Goal: Transaction & Acquisition: Purchase product/service

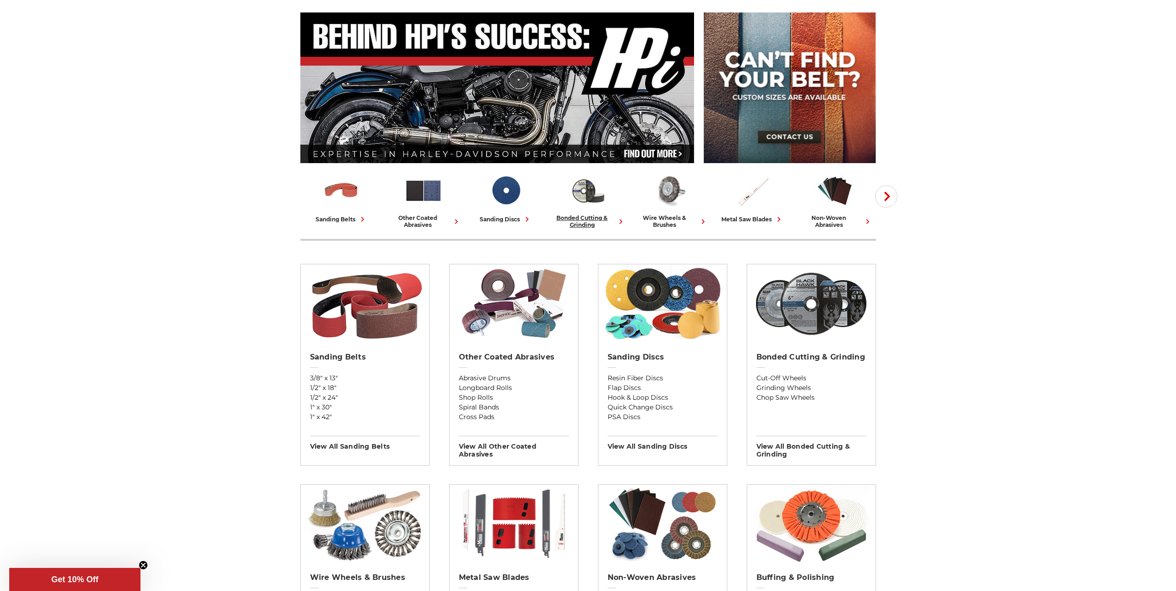
scroll to position [92, 0]
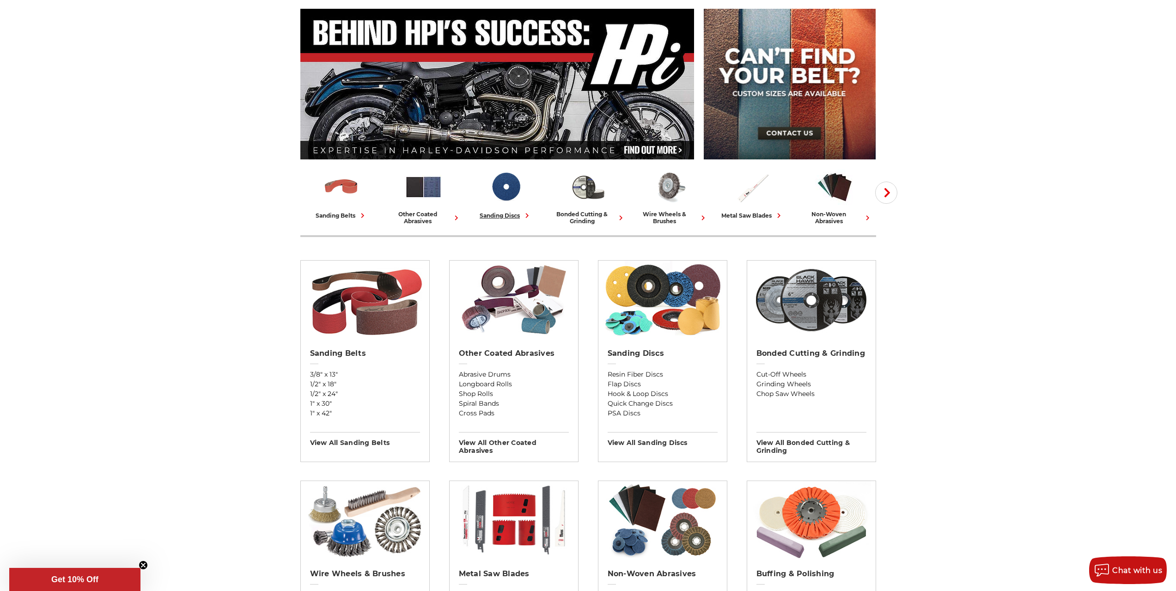
click at [506, 212] on div "sanding discs" at bounding box center [506, 216] width 52 height 10
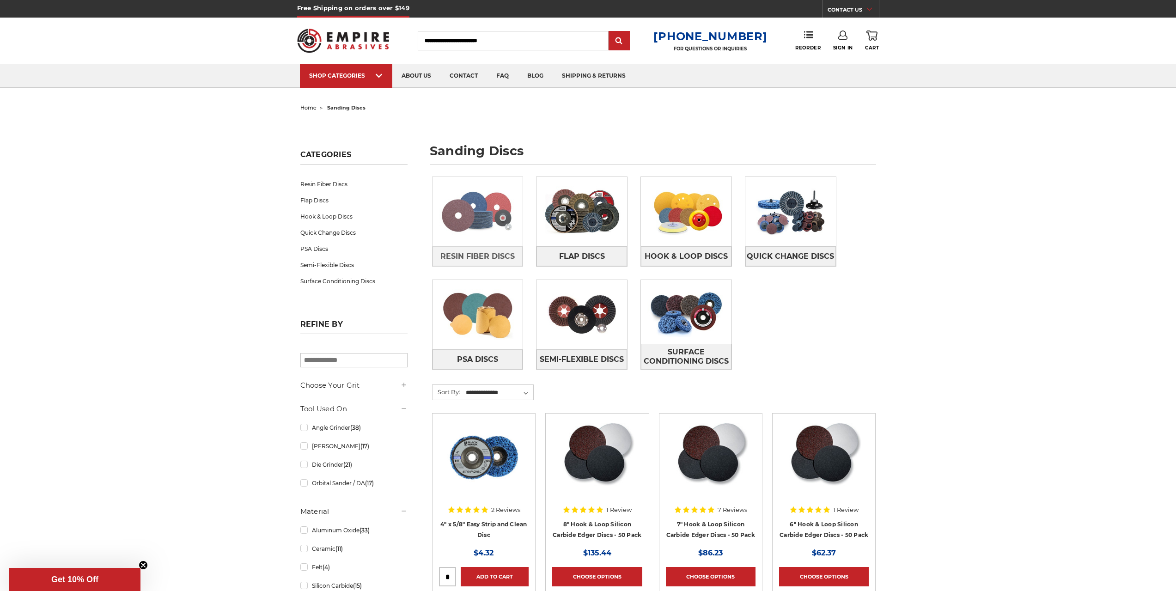
click at [501, 233] on img at bounding box center [478, 212] width 91 height 64
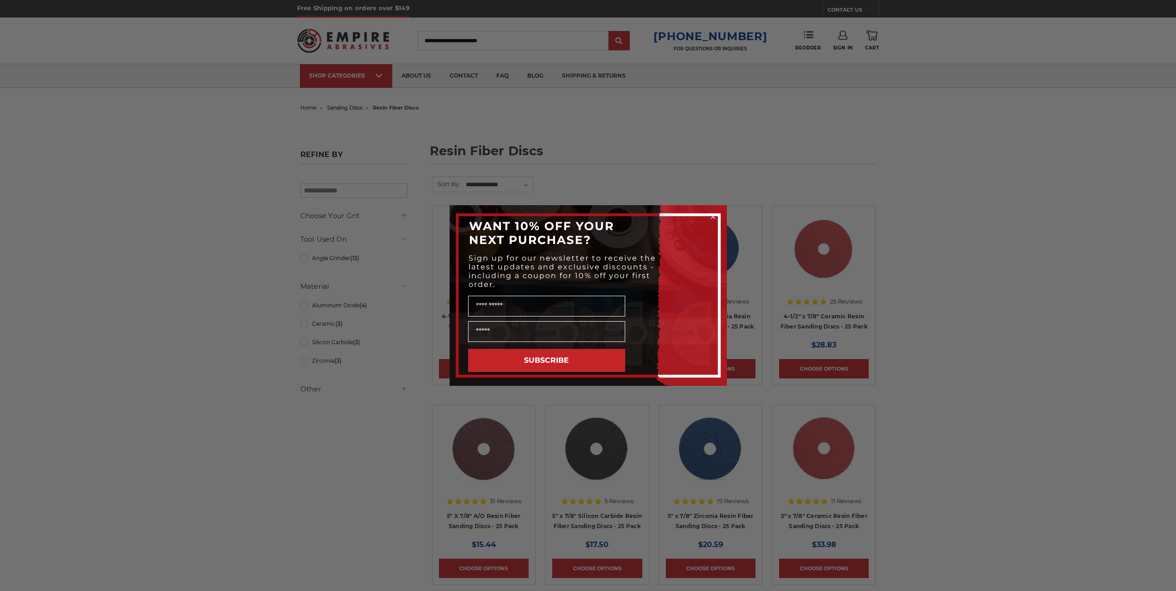
click at [988, 154] on div "Close dialog WANT 10% OFF YOUR NEXT PURCHASE? Sign up for our newsletter to rec…" at bounding box center [588, 295] width 1176 height 591
click at [714, 214] on circle "Close dialog" at bounding box center [712, 217] width 9 height 9
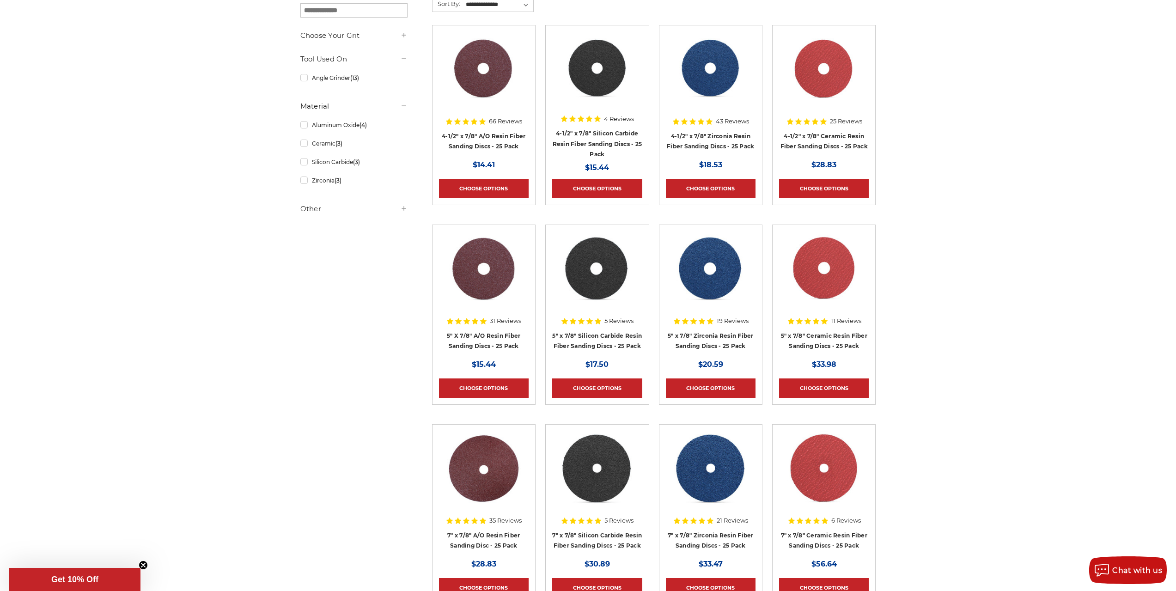
scroll to position [231, 0]
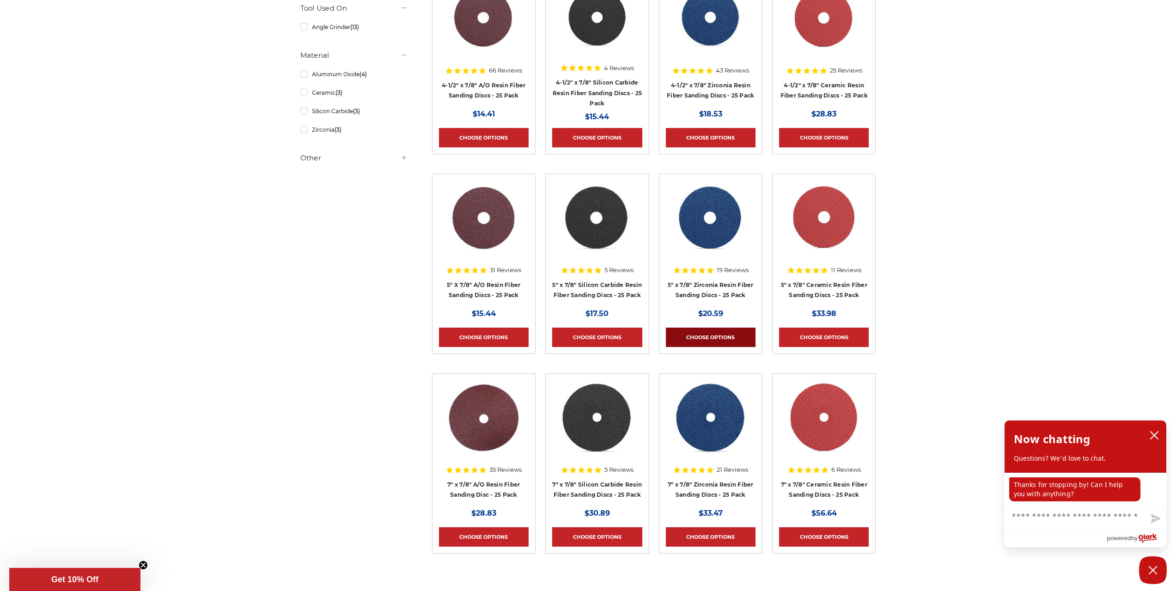
click at [717, 337] on link "Choose Options" at bounding box center [711, 337] width 90 height 19
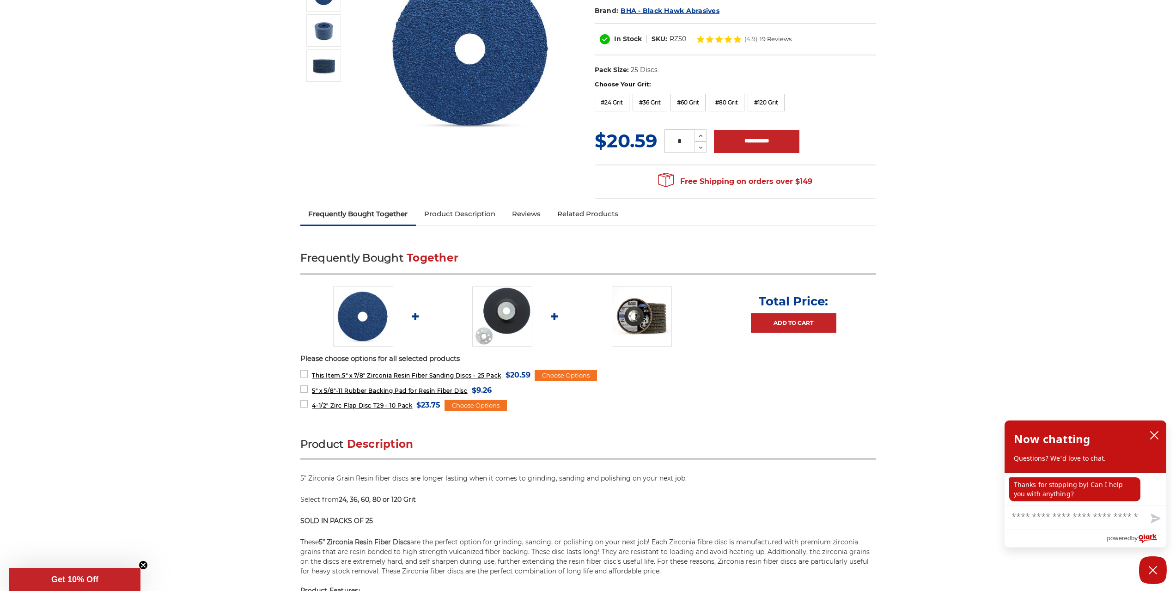
scroll to position [185, 0]
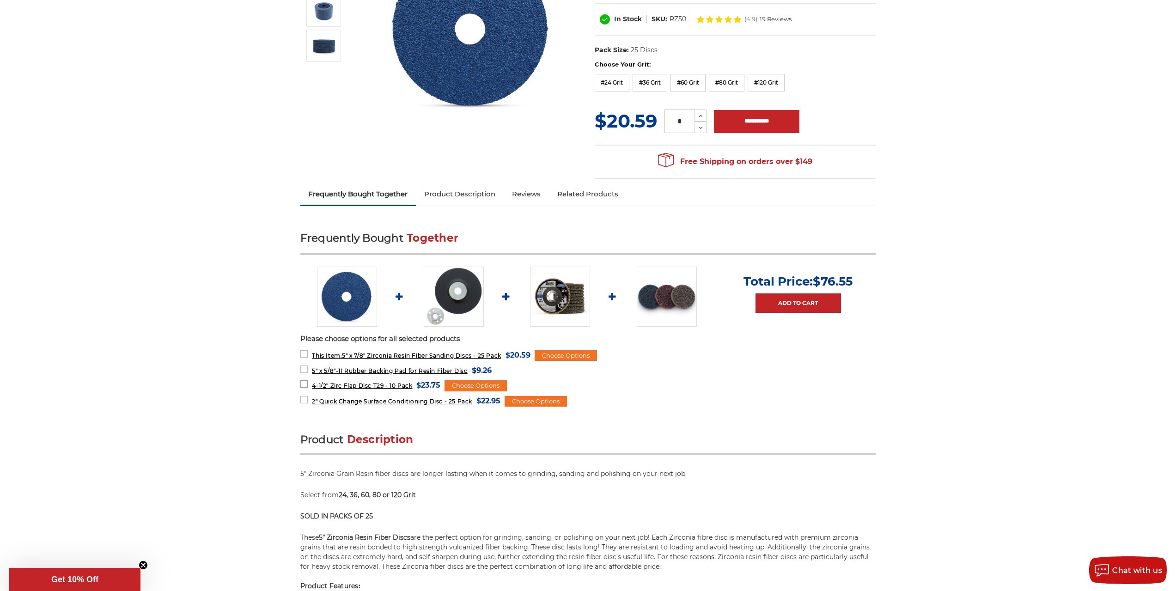
click at [304, 385] on label "4-1/2" Zirc Flap Disc T29 - 10 Pack MSRP: Was: Now: $23.75 (You save )" at bounding box center [370, 385] width 140 height 12
click at [301, 398] on label "2" Quick Change Surface Conditioning Disc - 25 Pack MSRP: Was: Now: $22.95 (You…" at bounding box center [400, 401] width 201 height 12
click at [304, 351] on label "This Item: 5" x 7/8" Zirconia Resin Fiber Sanding Discs - 25 Pack MSRP: Was: No…" at bounding box center [415, 355] width 230 height 12
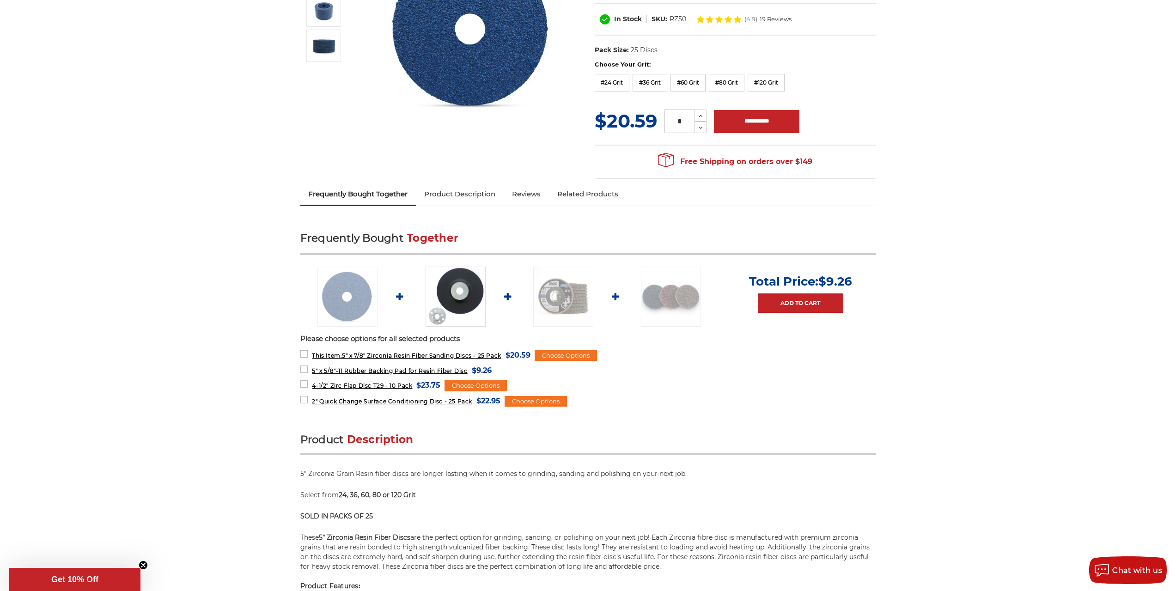
click at [700, 359] on form "This Item: 5" x 7/8" Zirconia Resin Fiber Sanding Discs - 25 Pack MSRP: Was: No…" at bounding box center [588, 355] width 576 height 12
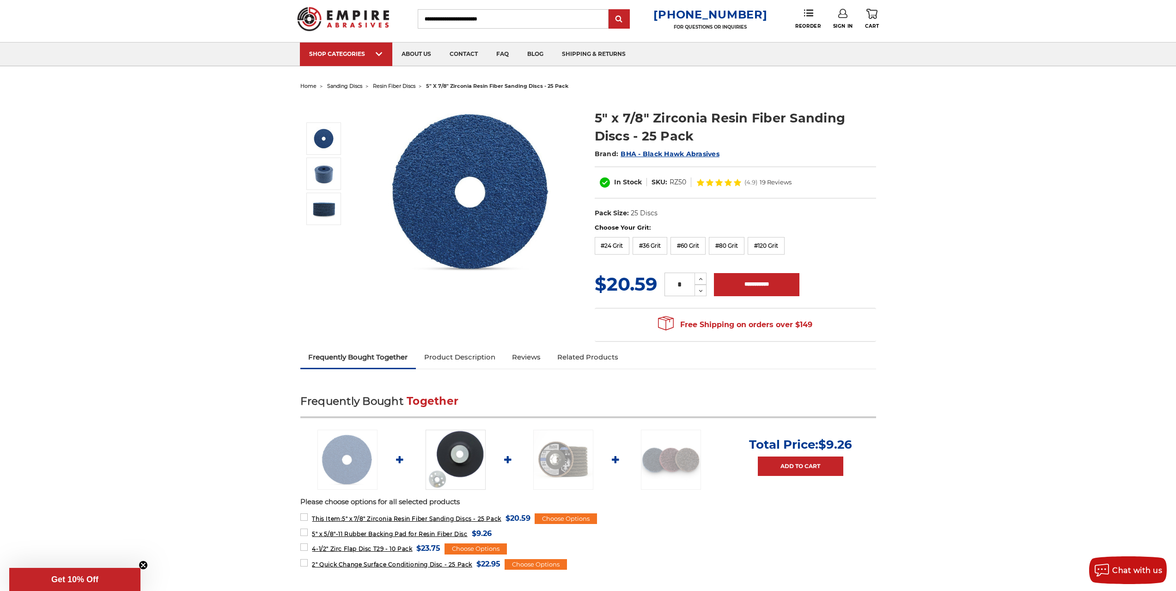
scroll to position [0, 0]
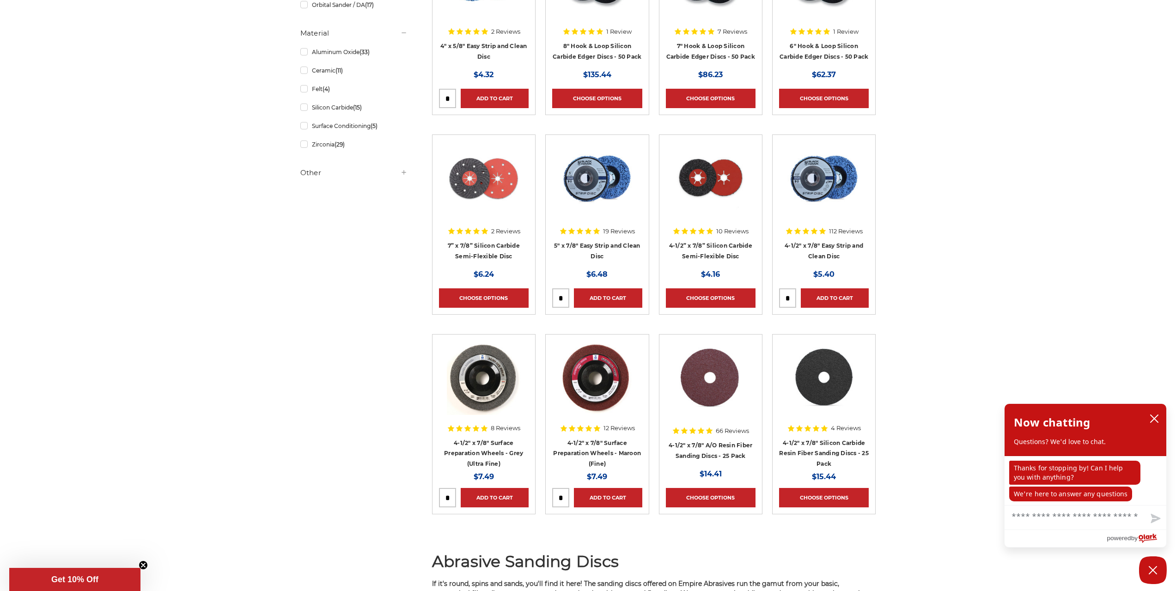
scroll to position [508, 0]
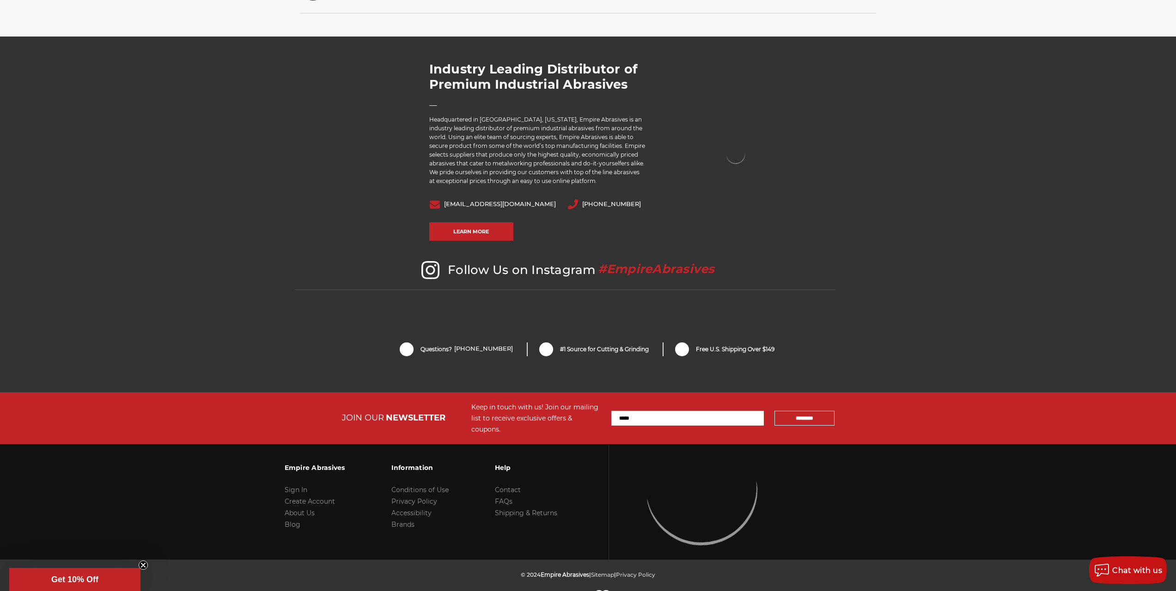
scroll to position [1777, 0]
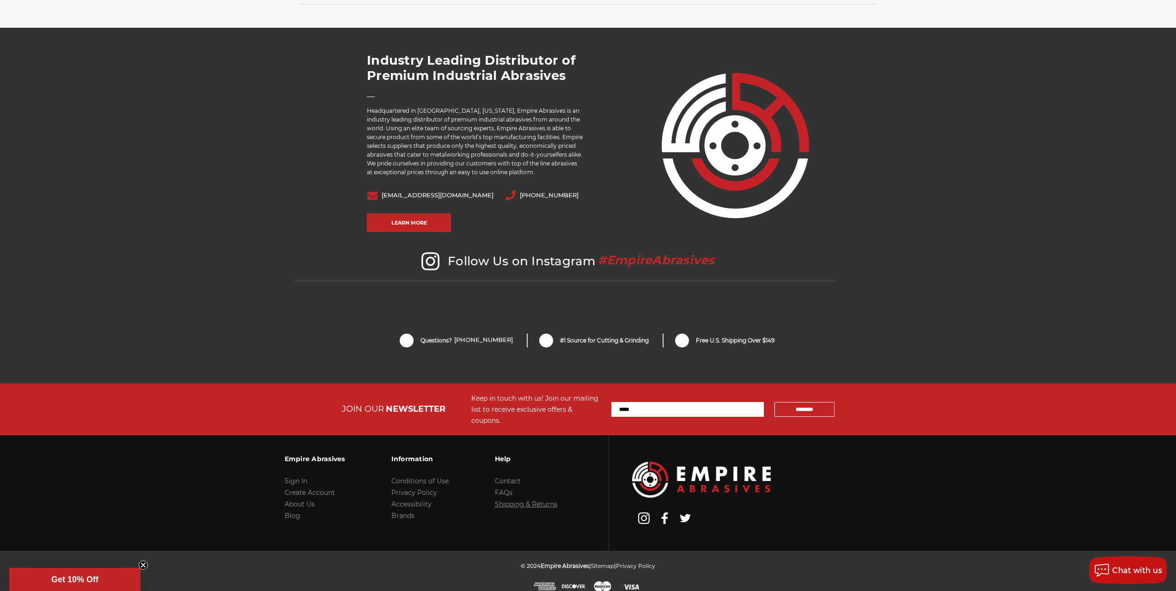
click at [524, 500] on link "Shipping & Returns" at bounding box center [526, 504] width 62 height 8
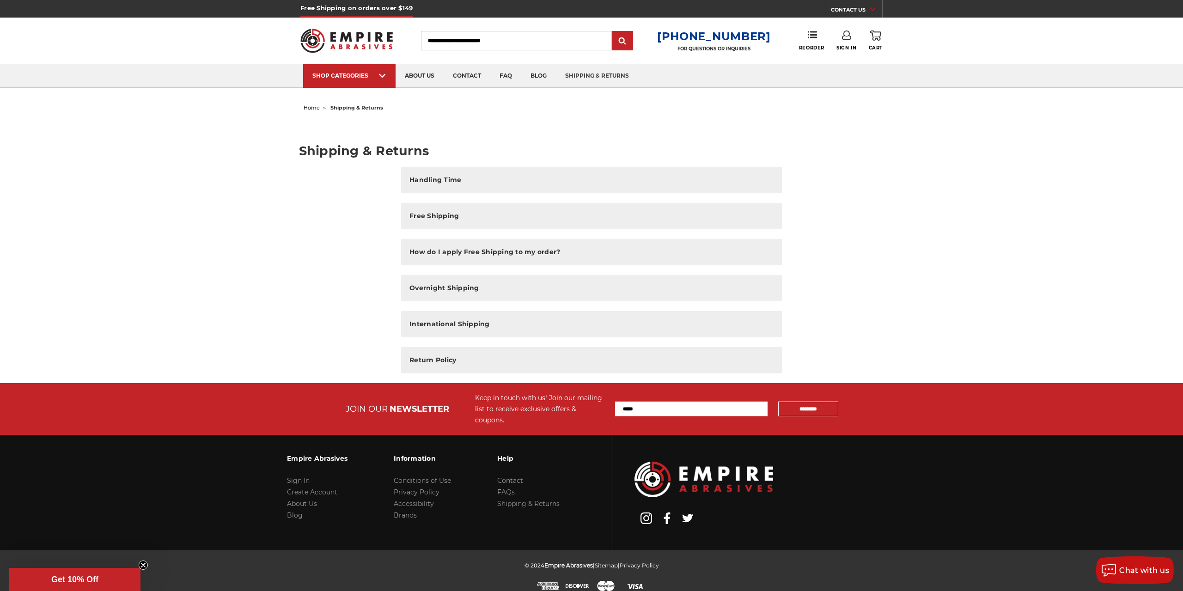
click at [514, 487] on li "FAQs" at bounding box center [528, 493] width 62 height 12
click at [514, 476] on link "Contact" at bounding box center [510, 480] width 26 height 8
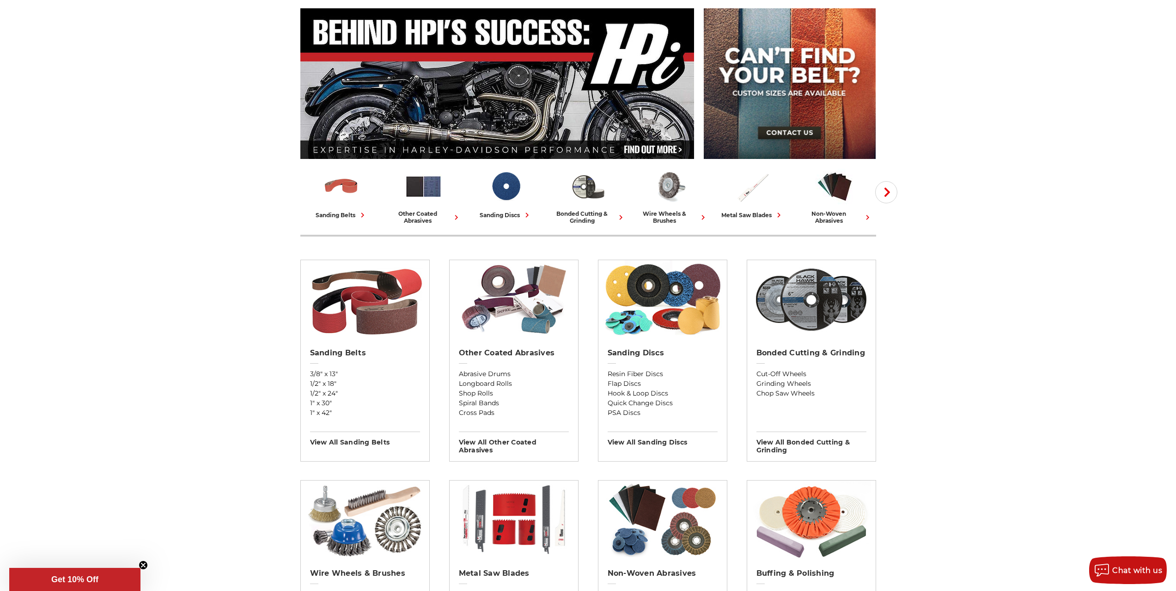
scroll to position [53, 0]
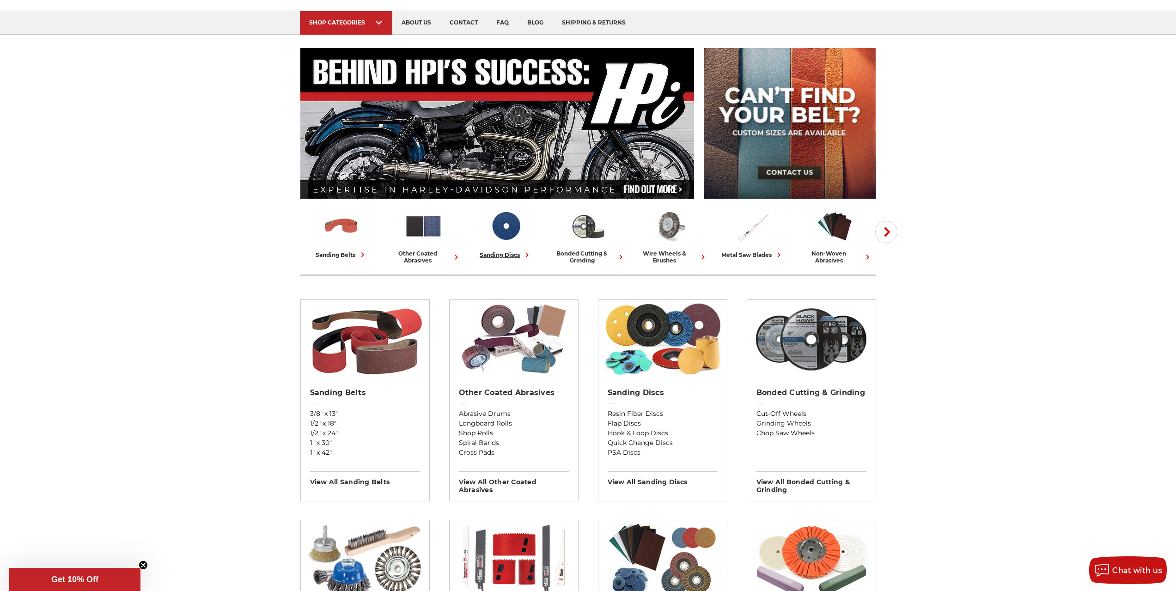
click at [502, 254] on div "sanding discs" at bounding box center [506, 255] width 52 height 10
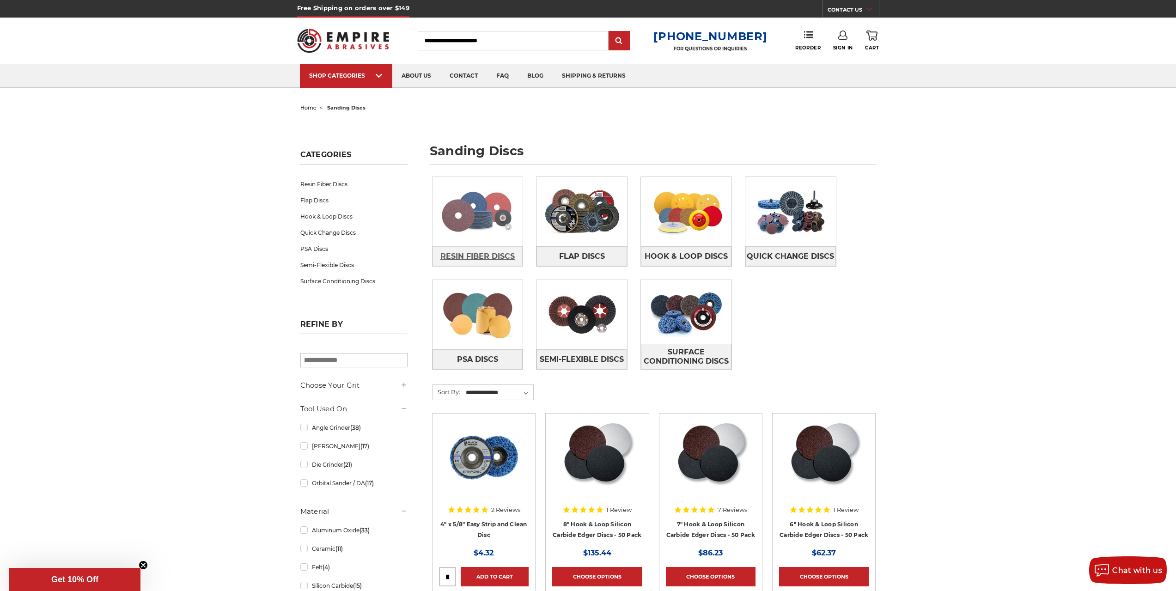
click at [488, 254] on span "Resin Fiber Discs" at bounding box center [477, 257] width 74 height 16
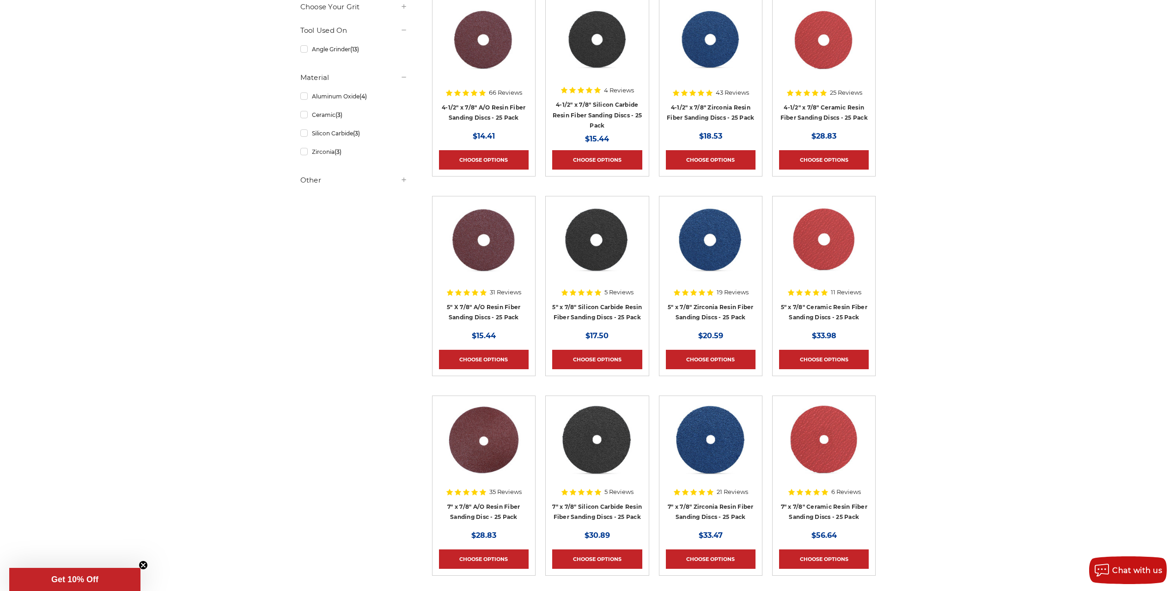
scroll to position [231, 0]
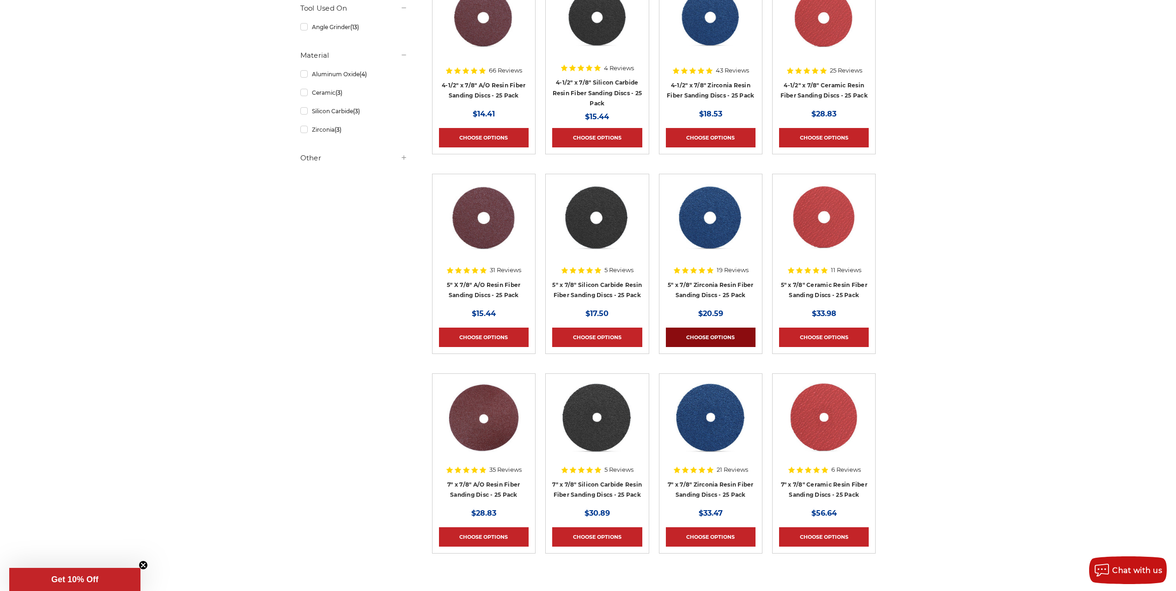
click at [744, 337] on link "Choose Options" at bounding box center [711, 337] width 90 height 19
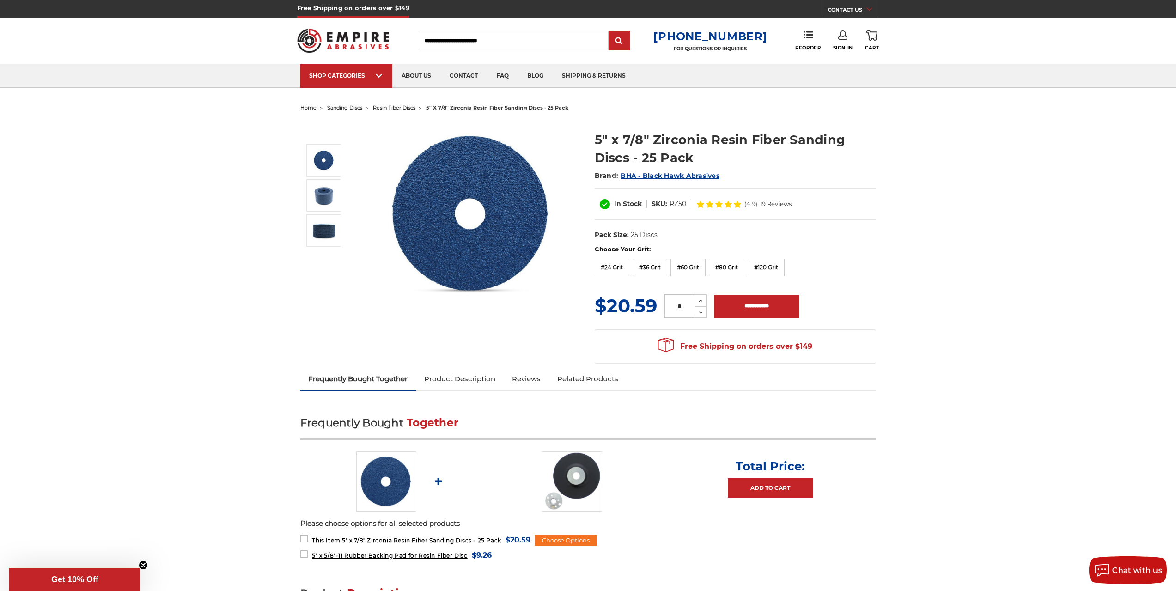
click at [649, 270] on label "#36 Grit" at bounding box center [650, 268] width 35 height 18
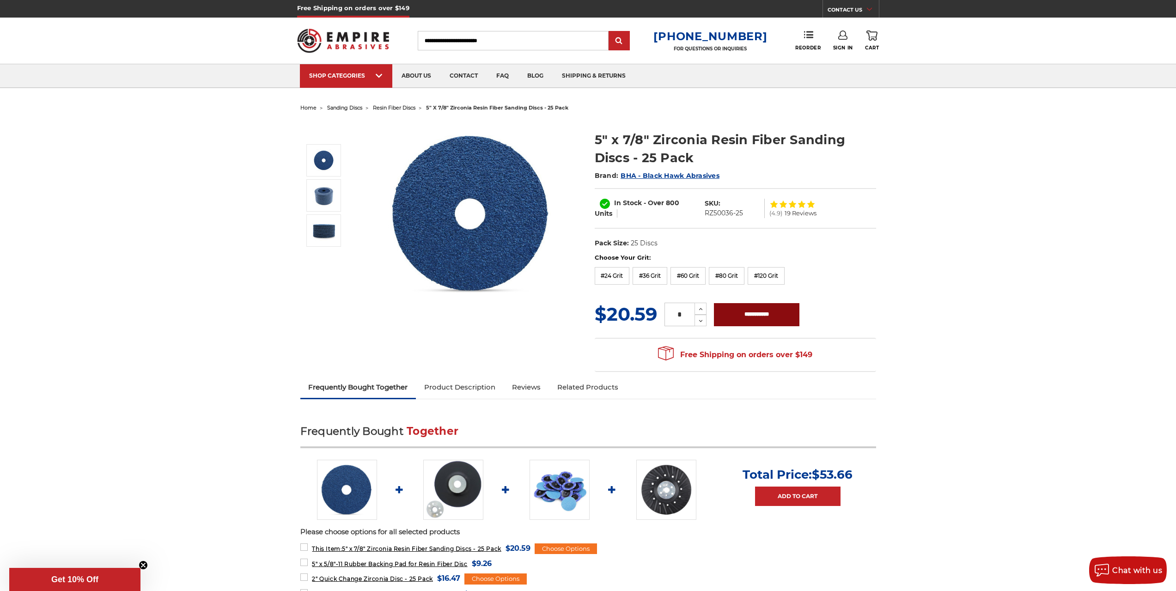
click at [757, 312] on input "**********" at bounding box center [756, 314] width 85 height 23
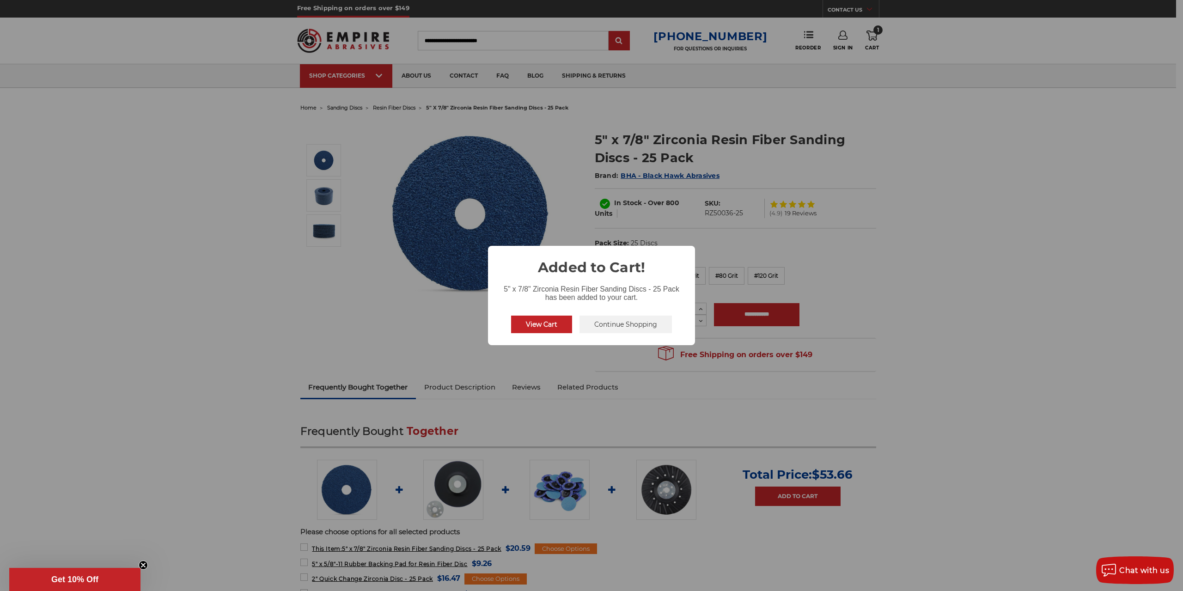
click at [621, 322] on button "Continue Shopping" at bounding box center [626, 325] width 92 height 18
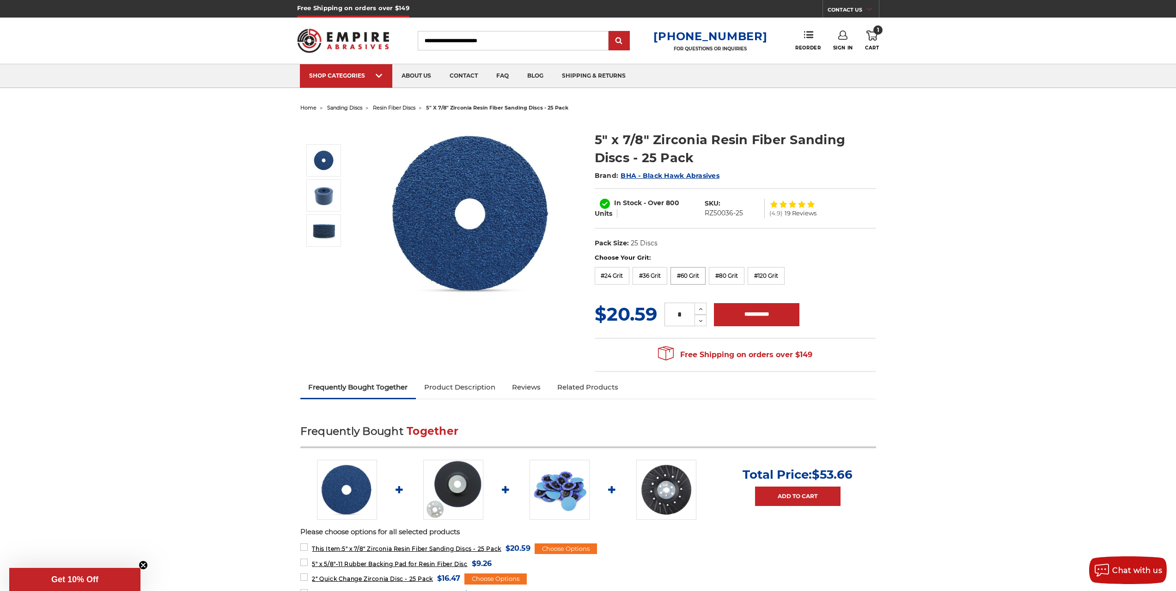
click at [700, 277] on label "#60 Grit" at bounding box center [688, 276] width 35 height 18
click at [744, 317] on input "**********" at bounding box center [756, 314] width 85 height 23
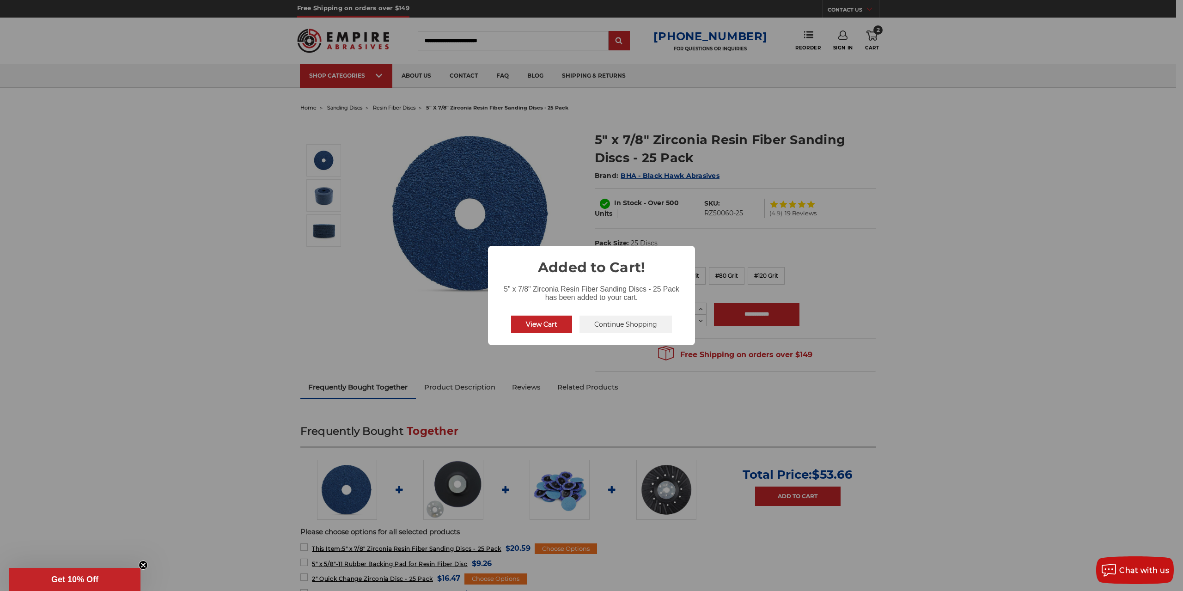
click at [620, 326] on button "Continue Shopping" at bounding box center [626, 325] width 92 height 18
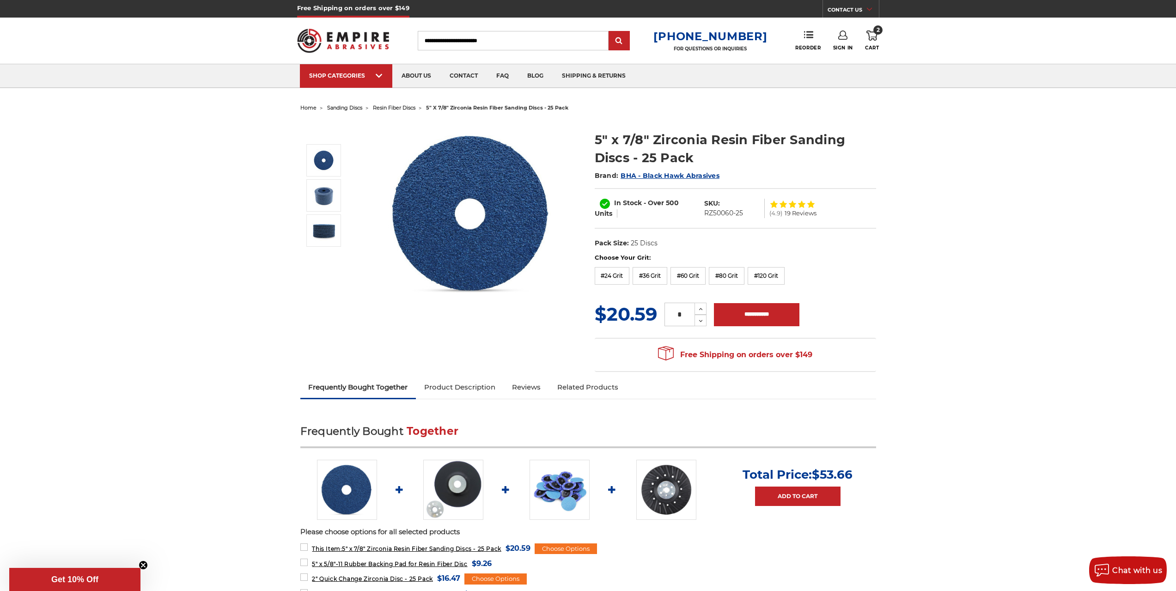
drag, startPoint x: 813, startPoint y: 277, endPoint x: 812, endPoint y: 268, distance: 9.7
click at [813, 276] on div "Choose Your Grit: #24 Grit #36 Grit #60 Grit #80 Grit #120 Grit" at bounding box center [735, 270] width 281 height 35
click at [725, 279] on label "#80 Grit" at bounding box center [727, 276] width 36 height 18
click at [741, 317] on input "**********" at bounding box center [756, 314] width 85 height 23
type input "**********"
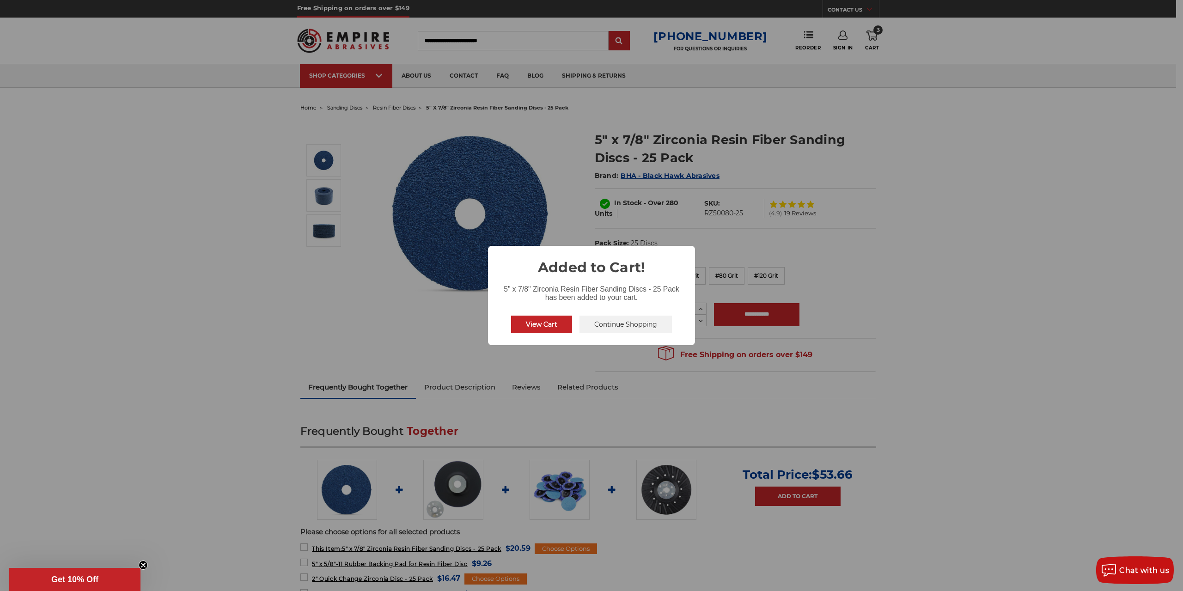
click at [598, 327] on button "Continue Shopping" at bounding box center [626, 325] width 92 height 18
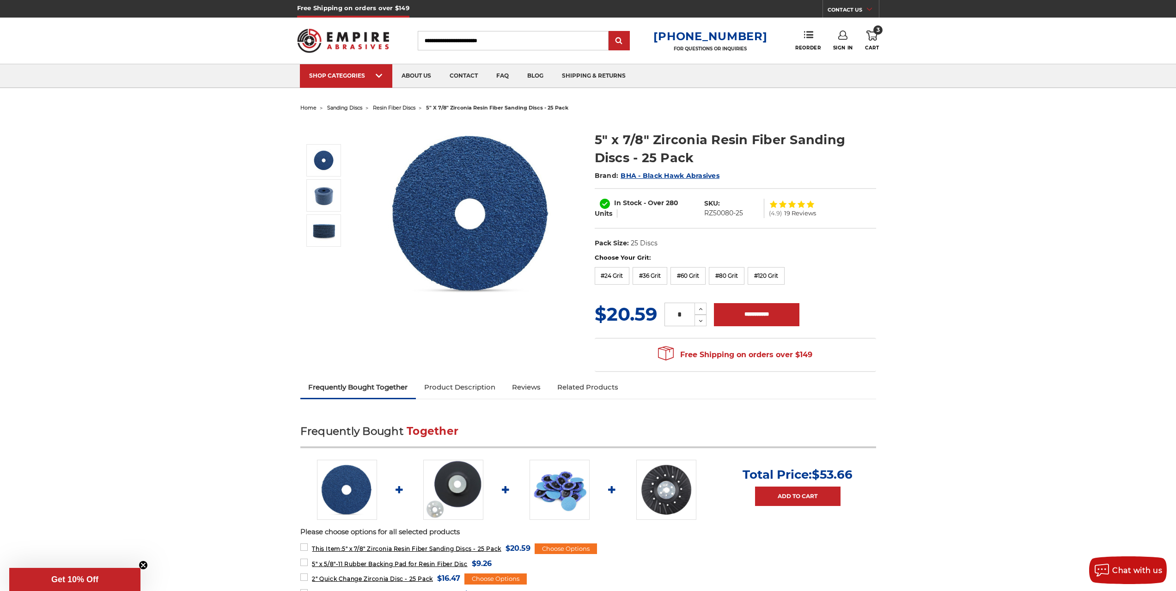
click at [874, 39] on icon at bounding box center [872, 36] width 11 height 10
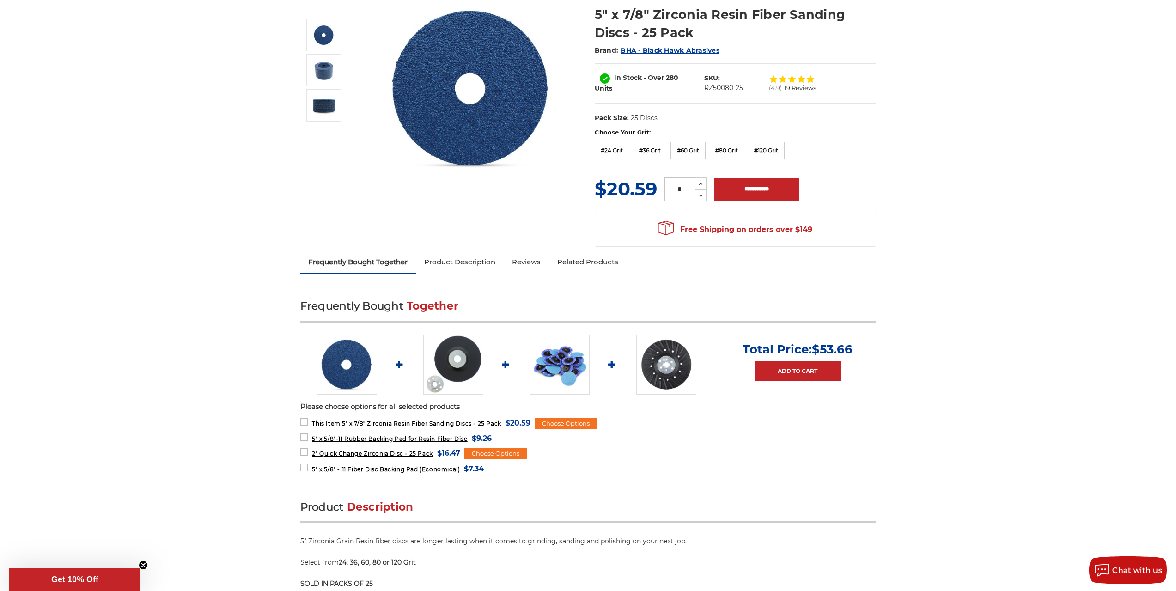
scroll to position [139, 0]
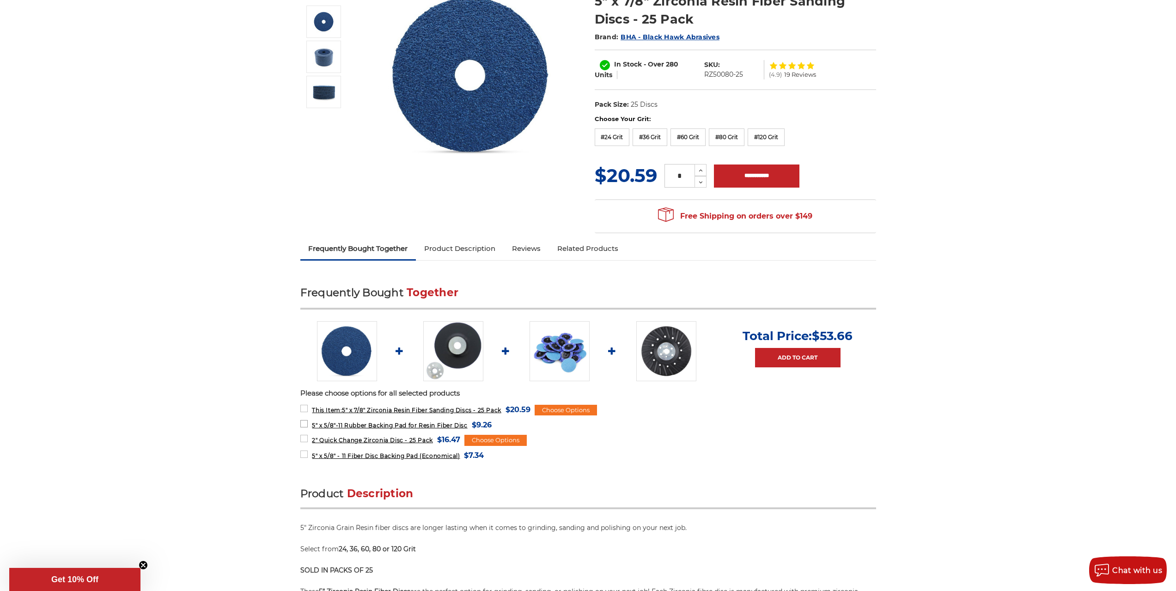
click at [424, 425] on span "5" x 5/8"-11 Rubber Backing Pad for Resin Fiber Disc" at bounding box center [389, 425] width 155 height 7
click at [391, 425] on span "5" x 5/8"-11 Rubber Backing Pad for Resin Fiber Disc" at bounding box center [389, 425] width 155 height 7
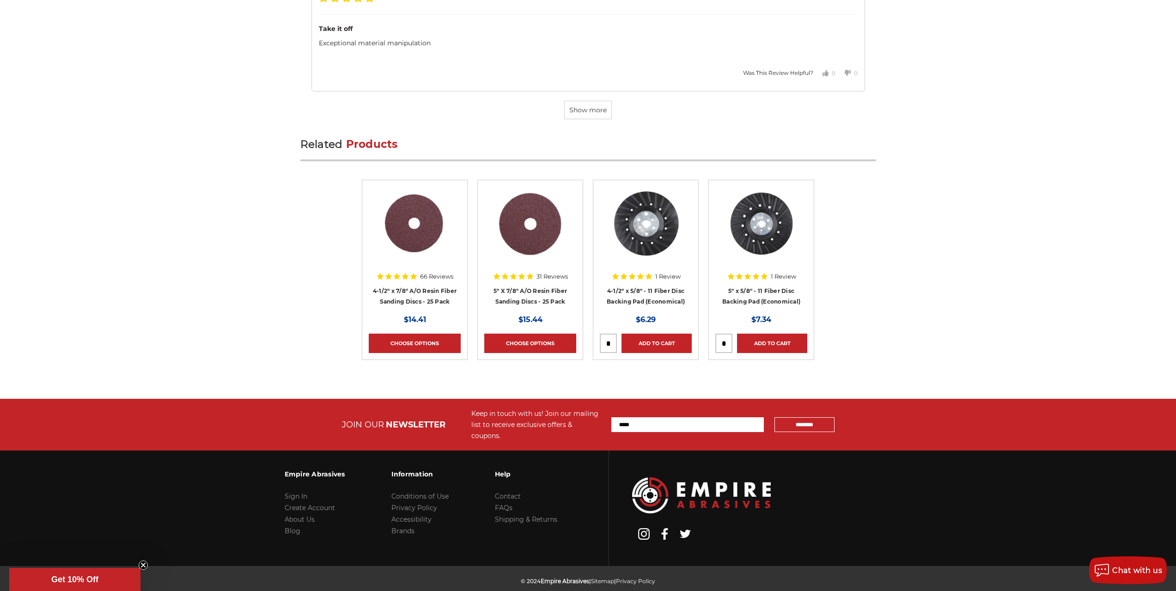
scroll to position [2748, 0]
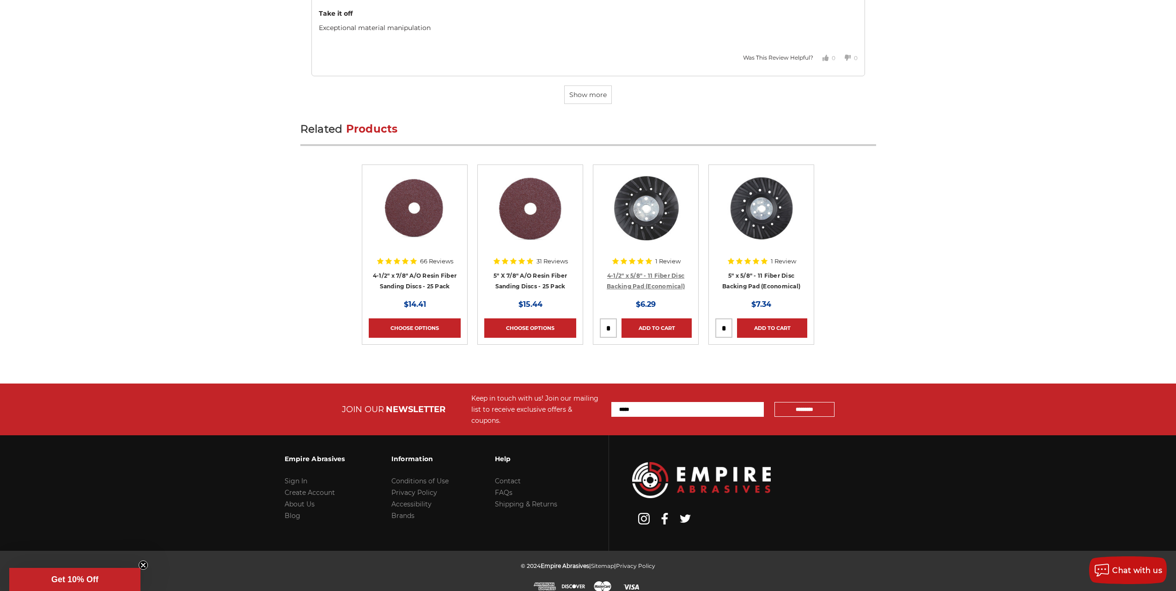
click at [643, 277] on link "4-1/2" x 5/8" - 11 Fiber Disc Backing Pad (Economical)" at bounding box center [646, 281] width 78 height 18
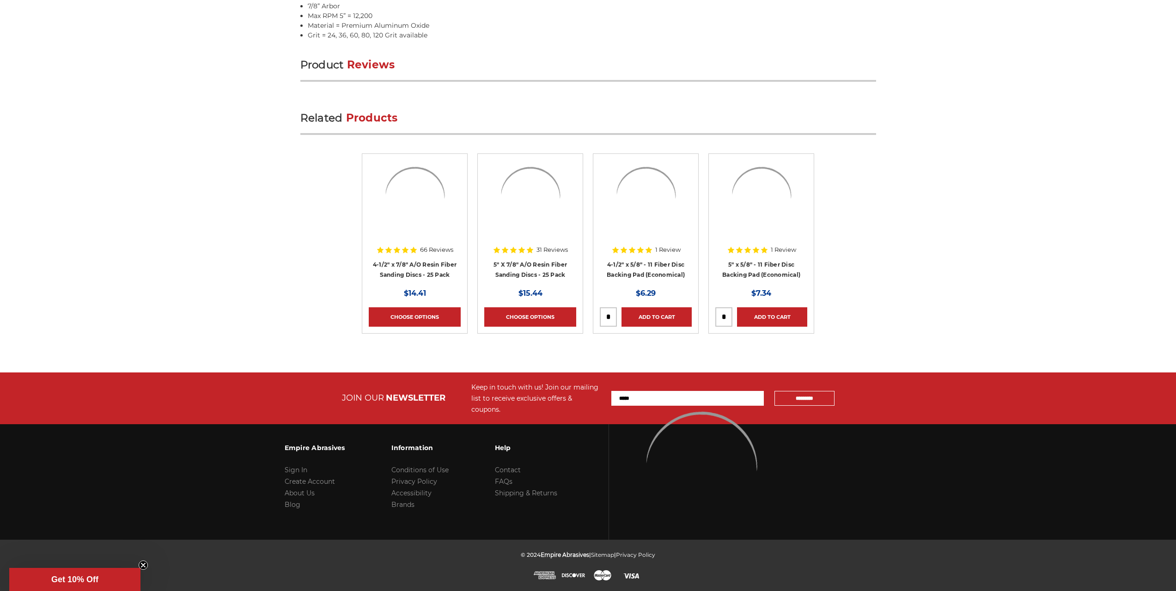
scroll to position [999, 0]
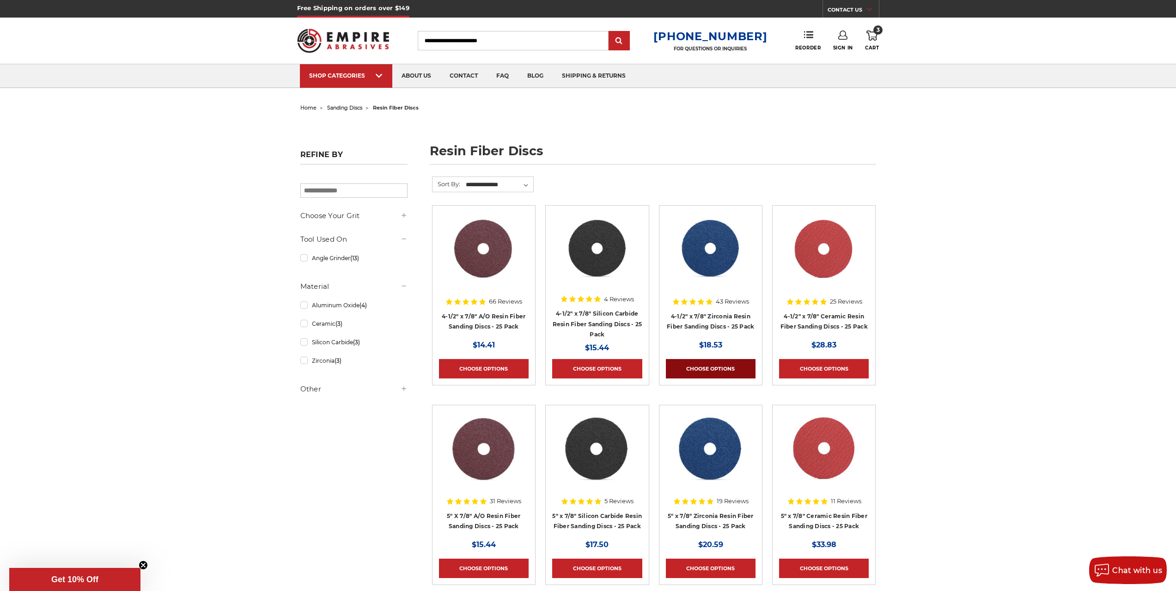
click at [725, 364] on link "Choose Options" at bounding box center [711, 368] width 90 height 19
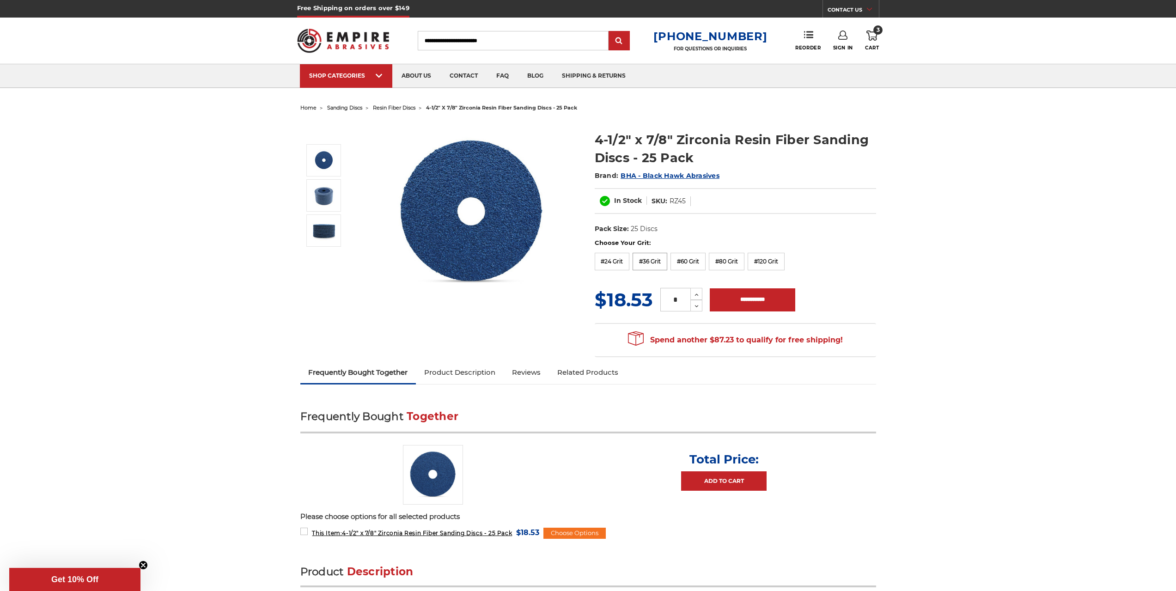
click at [642, 253] on label "#36 Grit" at bounding box center [650, 262] width 35 height 18
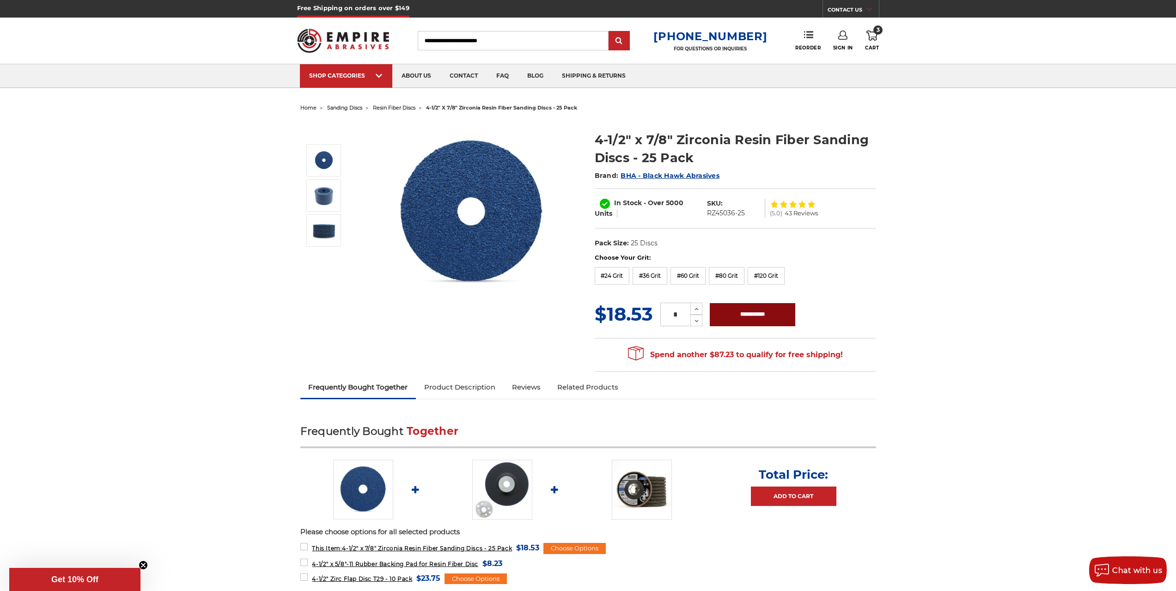
click at [741, 310] on input "**********" at bounding box center [752, 314] width 85 height 23
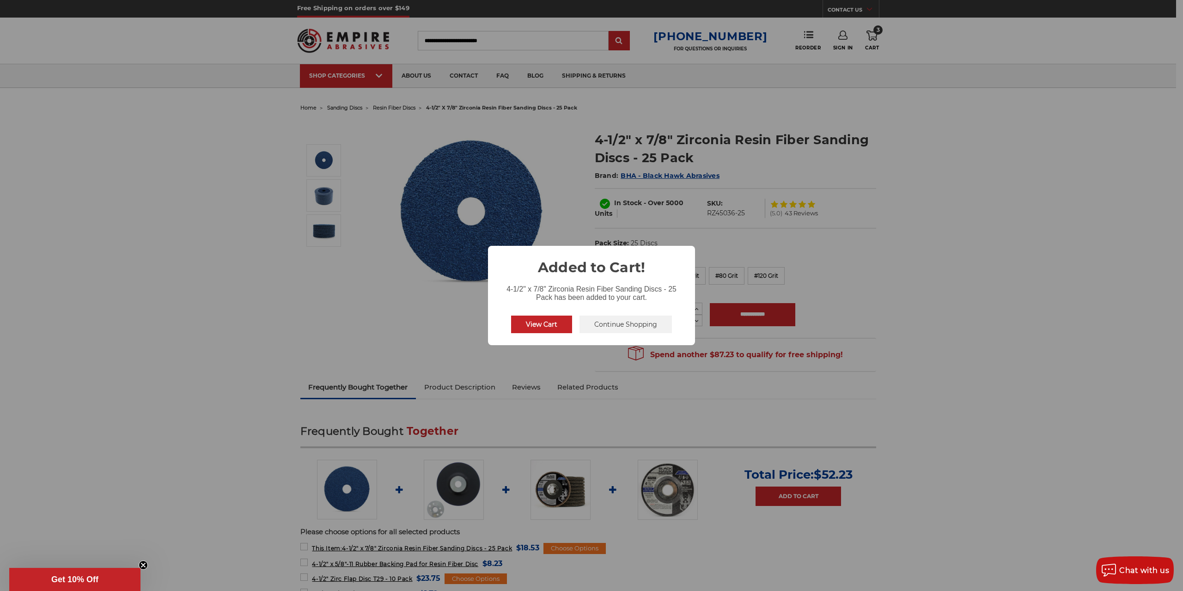
click at [732, 275] on div "× Added to Cart! 4-1/2" x 7/8" Zirconia Resin Fiber Sanding Discs - 25 Pack has…" at bounding box center [591, 295] width 1183 height 591
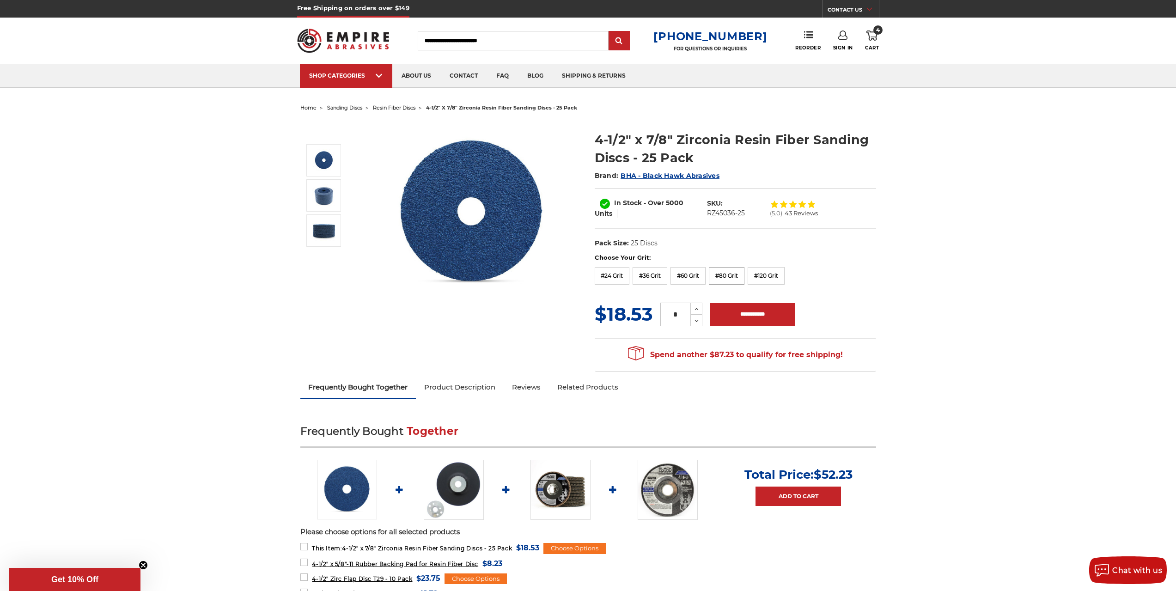
click at [728, 279] on label "#80 Grit" at bounding box center [727, 276] width 36 height 18
click at [739, 317] on input "**********" at bounding box center [752, 314] width 85 height 23
type input "**********"
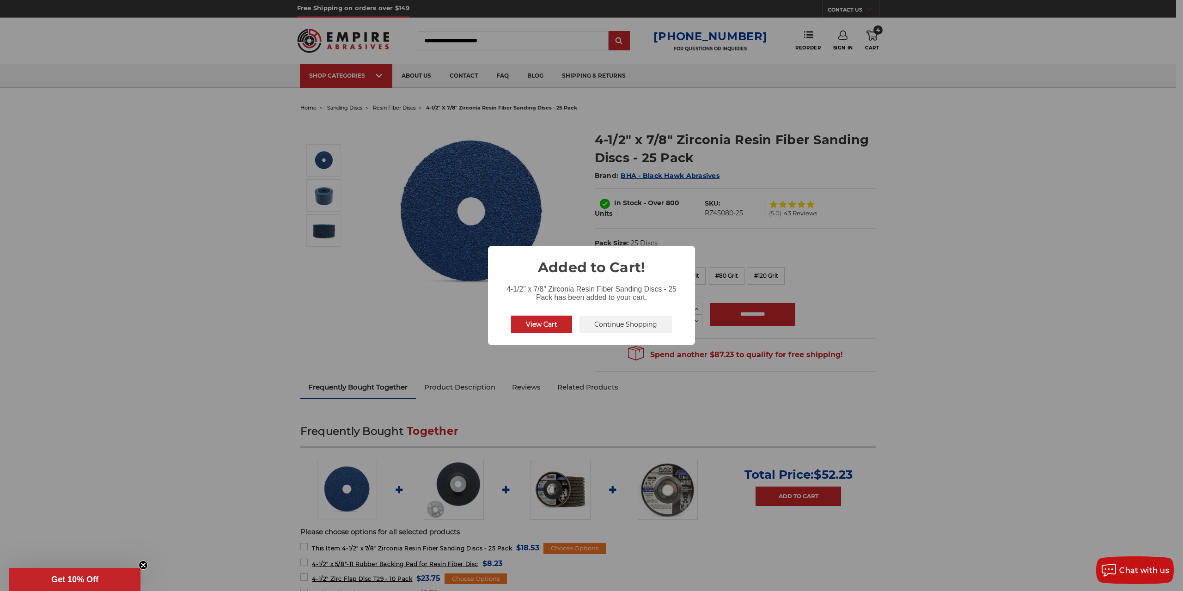
click at [861, 295] on div "× Added to Cart! 4-1/2" x 7/8" Zirconia Resin Fiber Sanding Discs - 25 Pack has…" at bounding box center [591, 295] width 1183 height 591
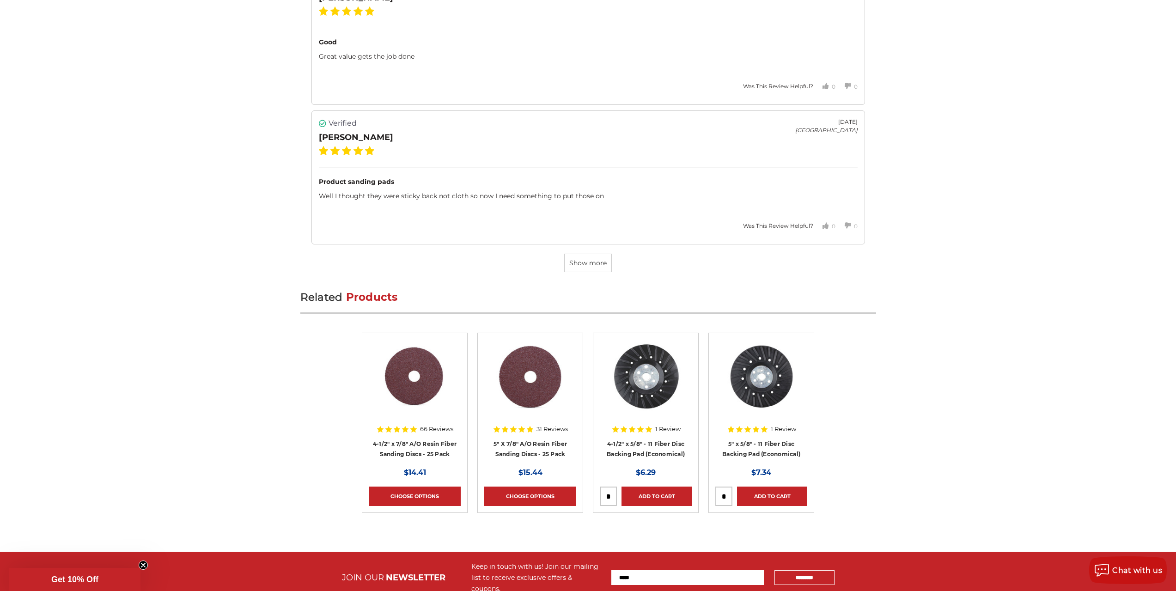
scroll to position [2813, 0]
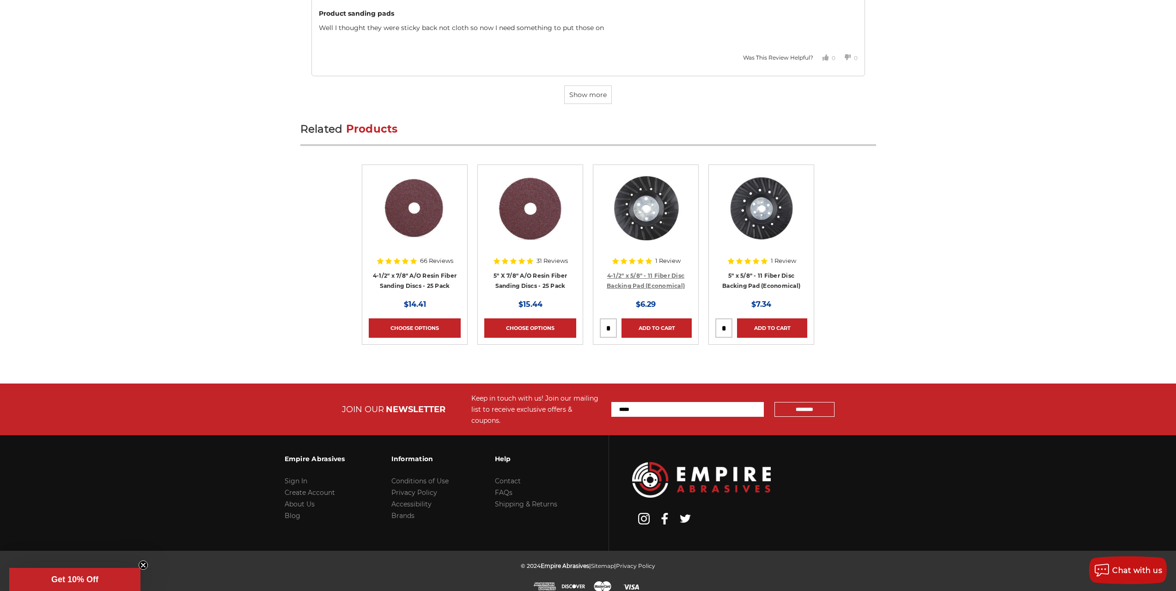
click at [658, 276] on link "4-1/2" x 5/8" - 11 Fiber Disc Backing Pad (Economical)" at bounding box center [646, 281] width 78 height 18
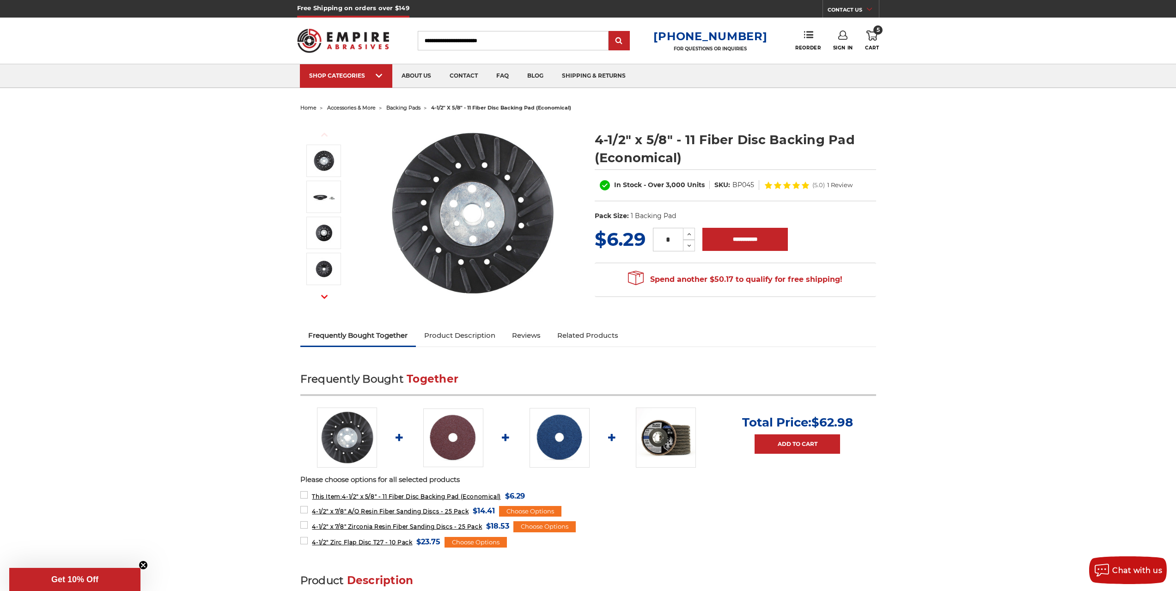
click at [473, 29] on div "Toggle menu Menu Search [PHONE_NUMBER] FOR QUESTIONS OR INQUIRIES Phone Reorder…" at bounding box center [588, 41] width 582 height 46
click at [479, 37] on input "Search" at bounding box center [513, 40] width 191 height 19
type input "**********"
click at [610, 32] on input "submit" at bounding box center [619, 41] width 18 height 18
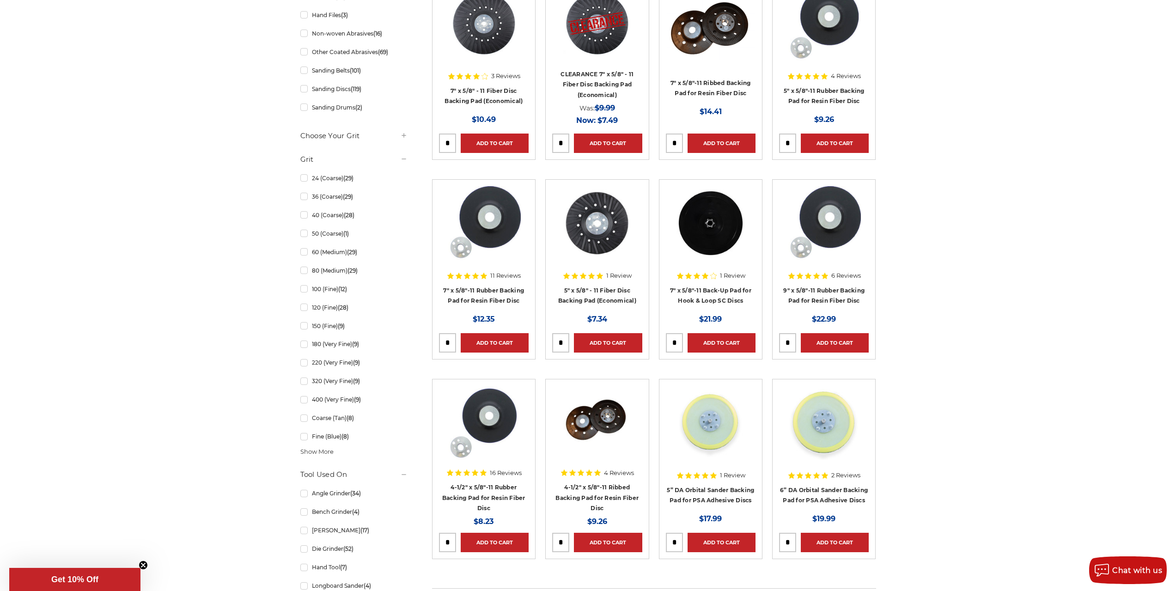
scroll to position [370, 0]
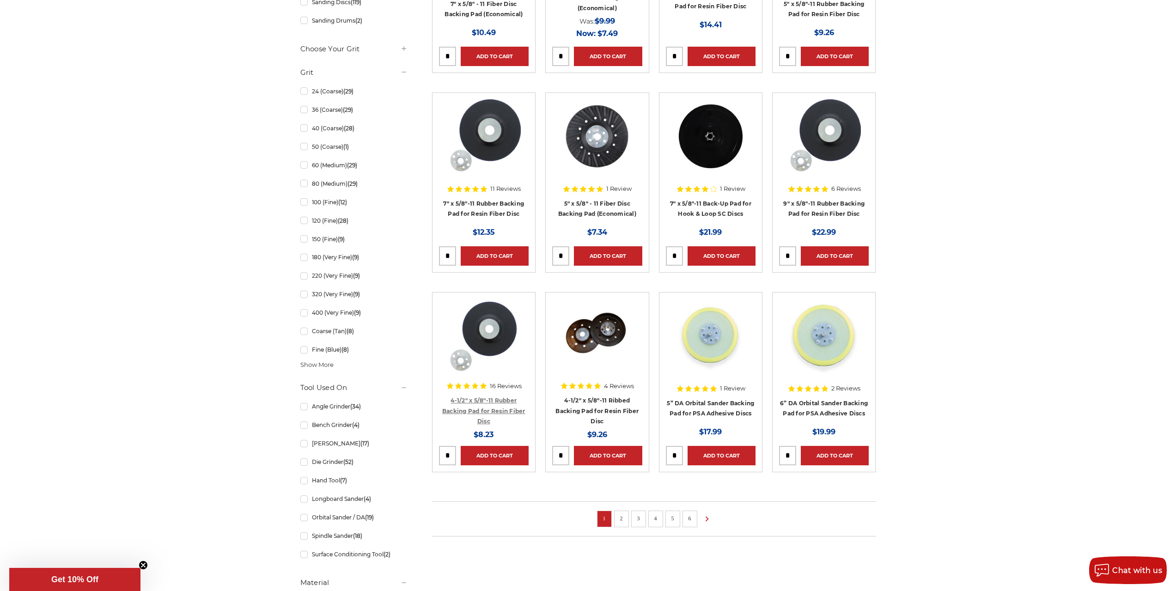
click at [496, 397] on link "4-1/2" x 5/8"-11 Rubber Backing Pad for Resin Fiber Disc" at bounding box center [483, 411] width 83 height 28
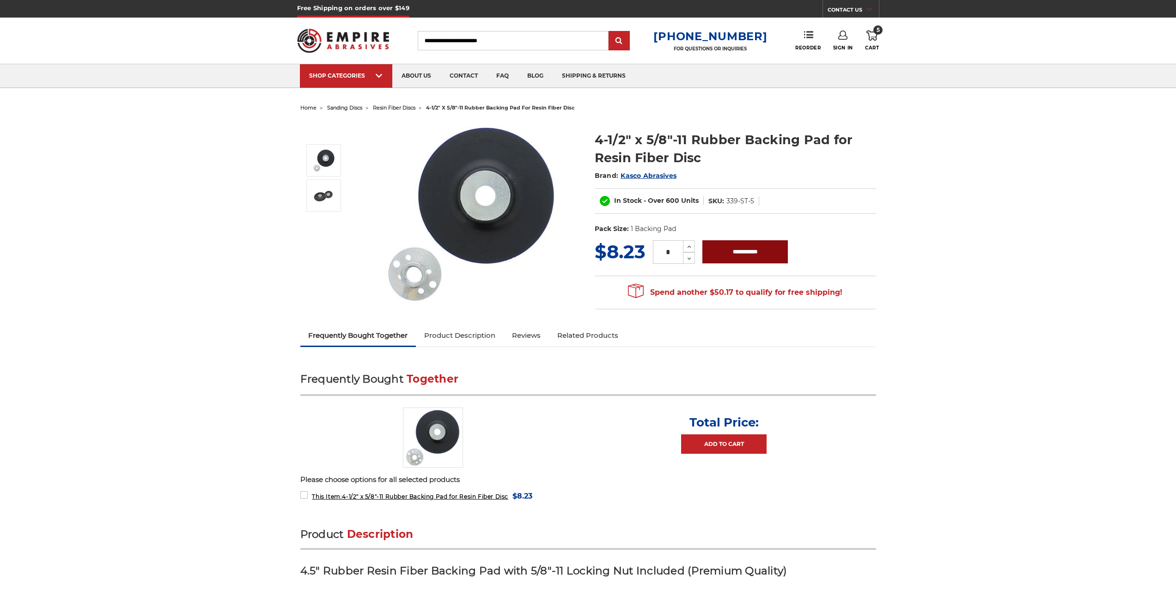
click at [751, 261] on input "**********" at bounding box center [744, 251] width 85 height 23
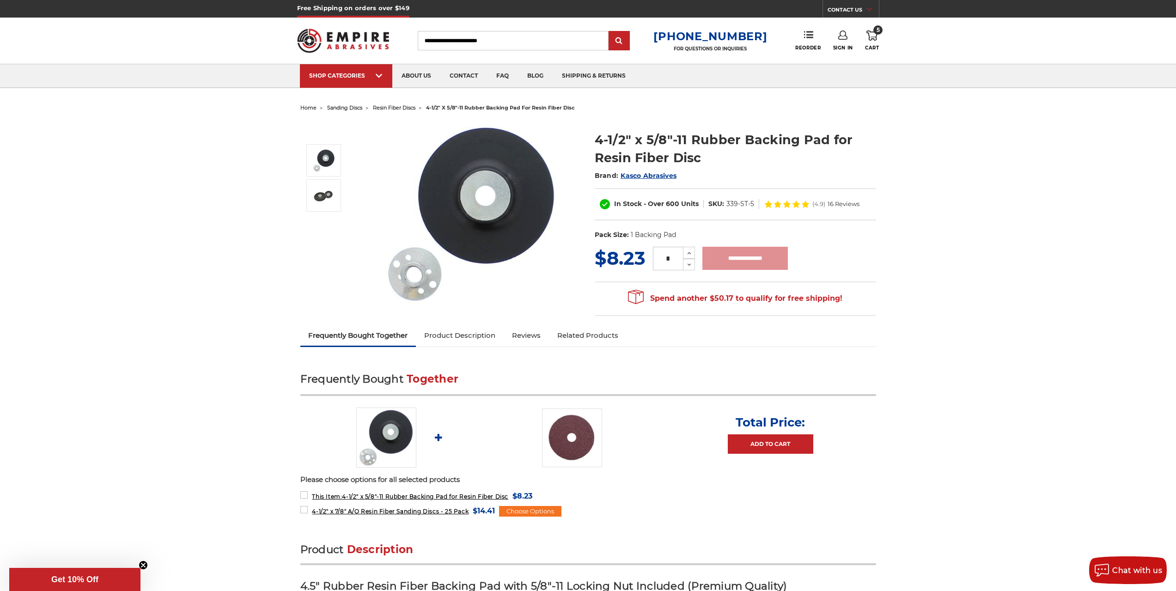
type input "**********"
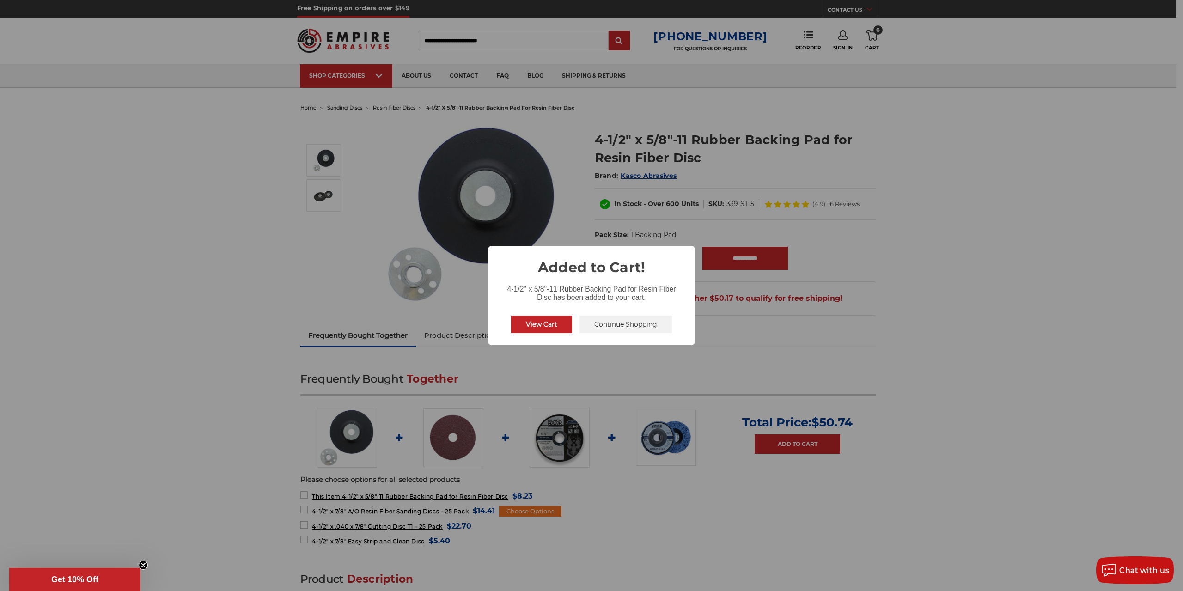
click at [643, 316] on button "Continue Shopping" at bounding box center [626, 325] width 92 height 18
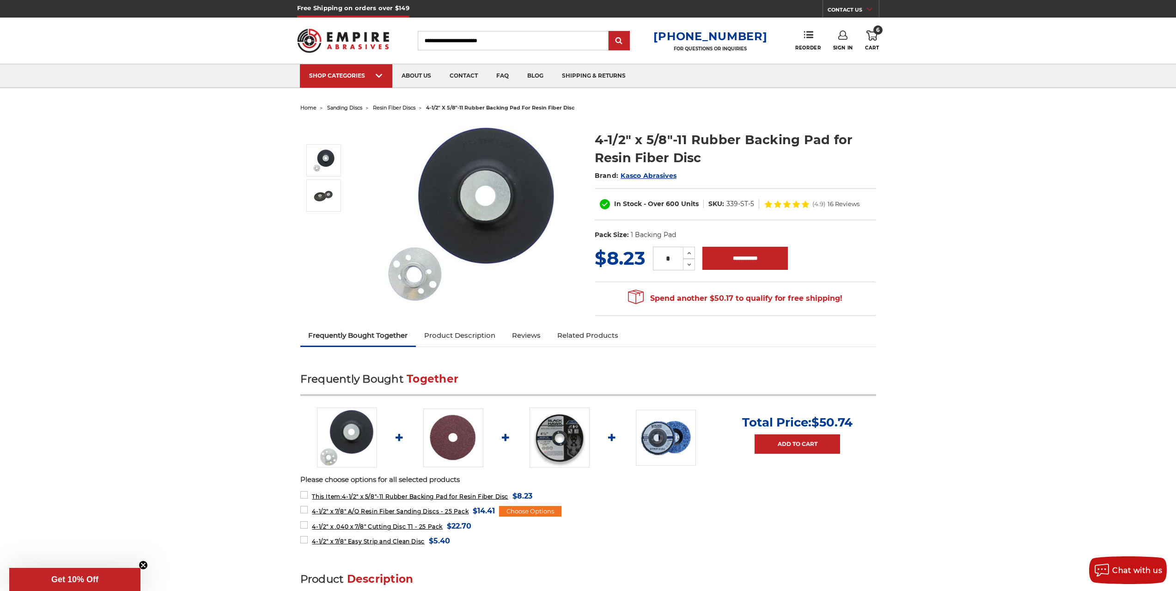
click at [878, 43] on link "6 Cart" at bounding box center [872, 41] width 14 height 20
click at [835, 102] on link "View Cart" at bounding box center [810, 103] width 114 height 21
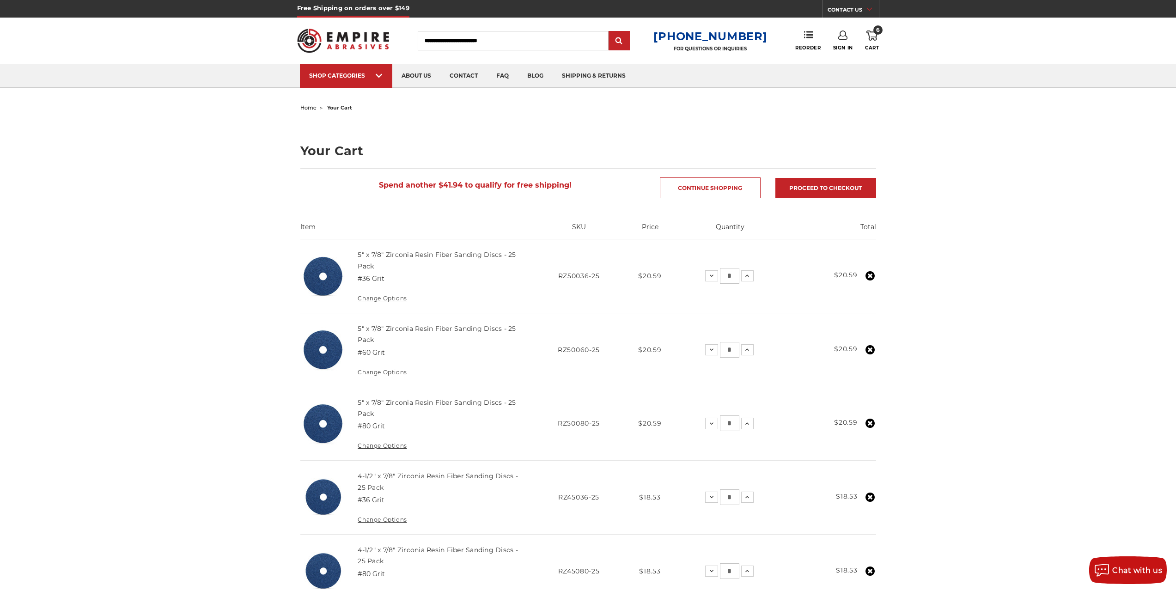
click at [876, 275] on link at bounding box center [870, 276] width 12 height 12
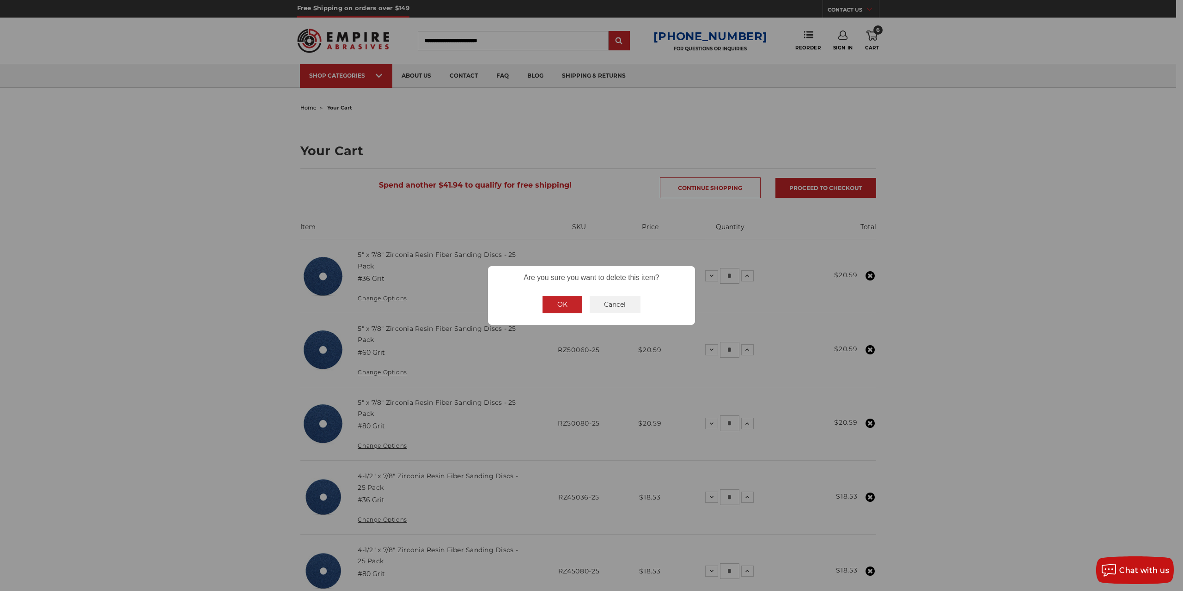
drag, startPoint x: 567, startPoint y: 315, endPoint x: 587, endPoint y: 308, distance: 21.5
click at [567, 314] on div "OK No Cancel" at bounding box center [592, 304] width 106 height 25
click at [552, 303] on button "OK" at bounding box center [563, 305] width 40 height 18
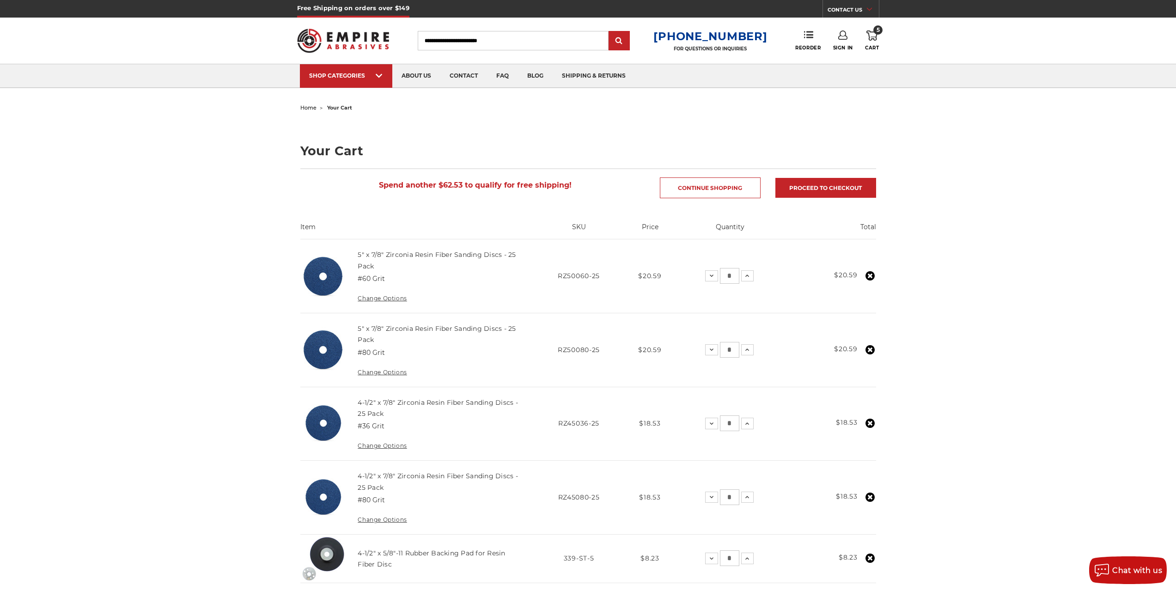
click at [870, 278] on use at bounding box center [870, 275] width 9 height 9
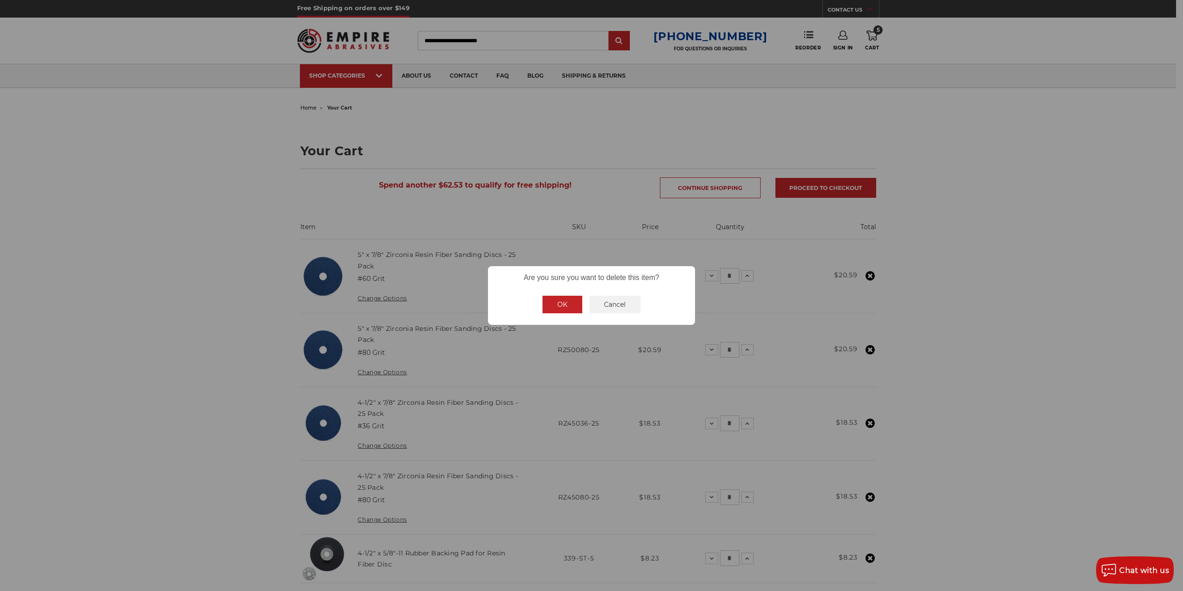
click at [568, 299] on button "OK" at bounding box center [563, 305] width 40 height 18
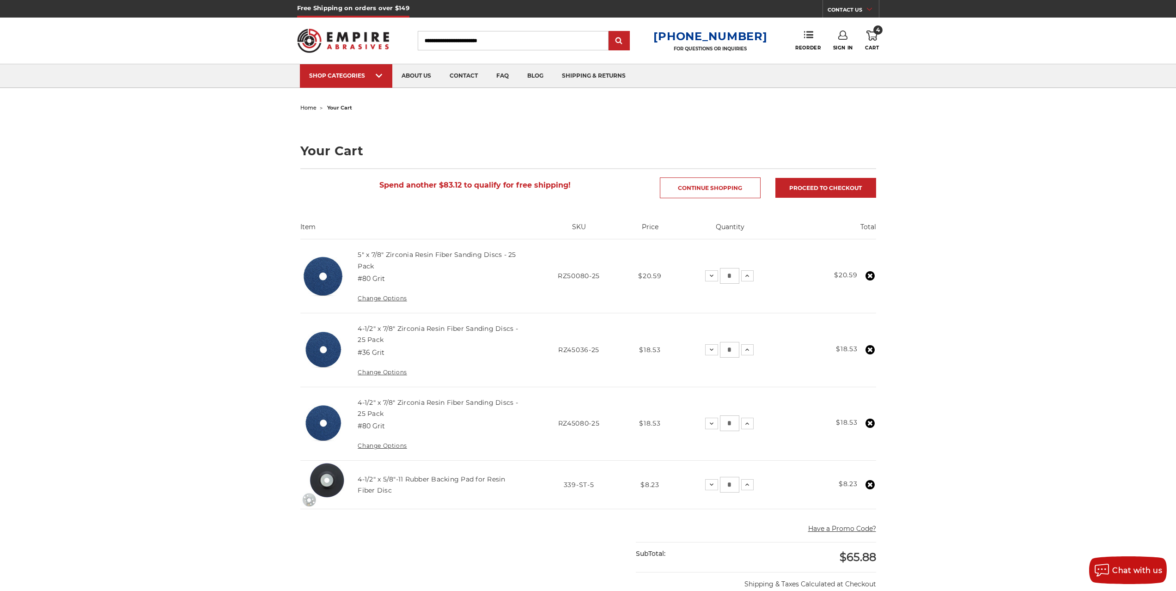
click at [873, 278] on use at bounding box center [870, 275] width 9 height 9
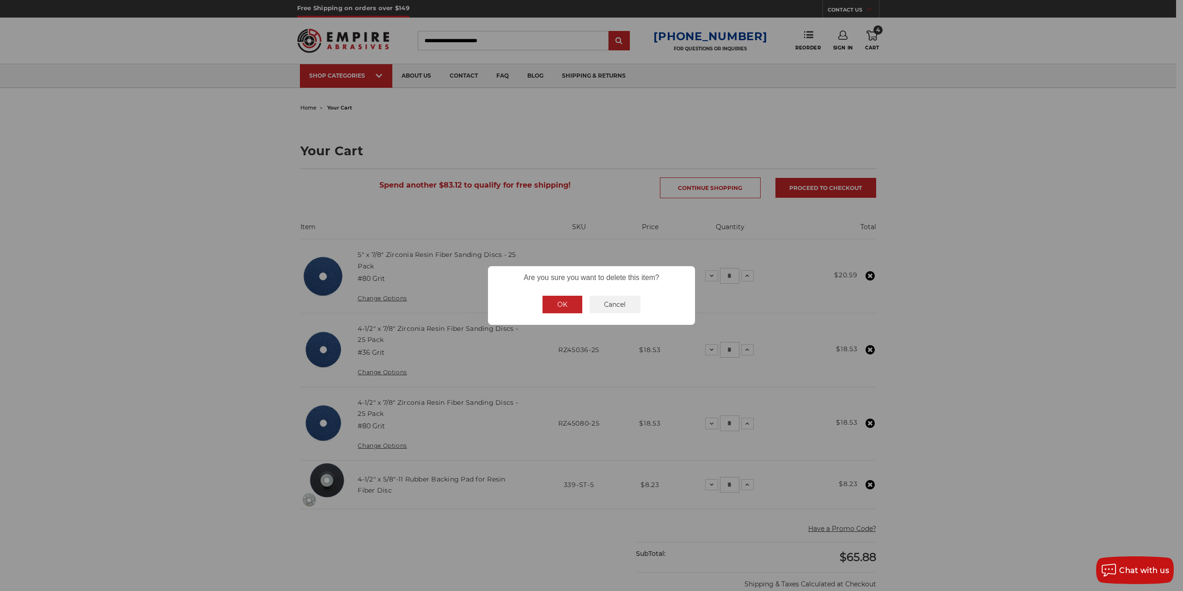
click at [553, 305] on button "OK" at bounding box center [563, 305] width 40 height 18
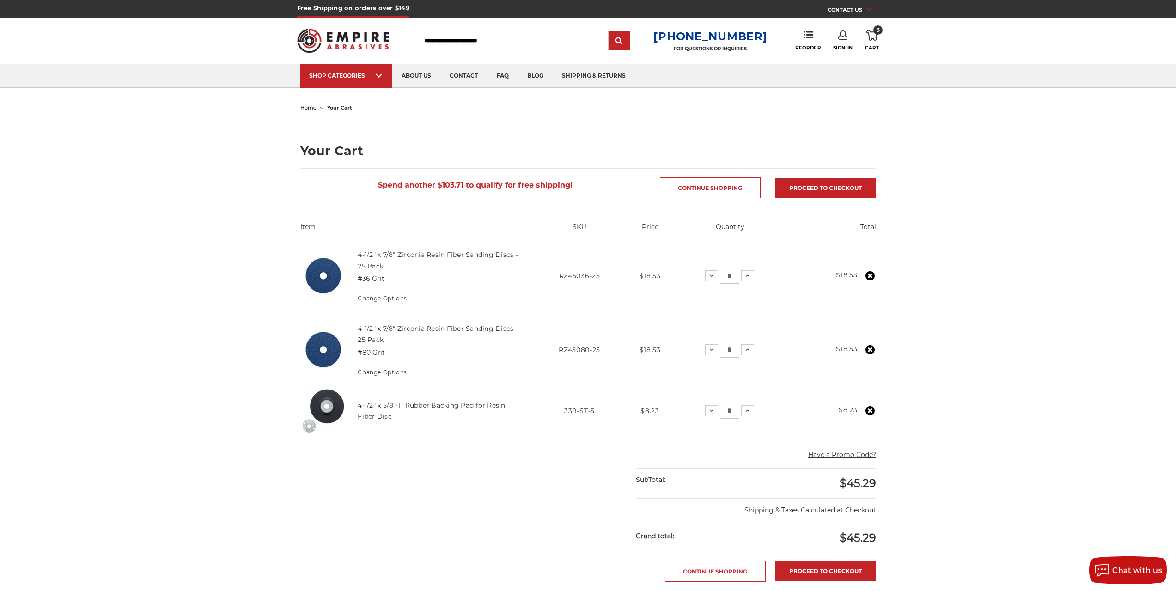
click at [954, 327] on div "home your cart Your Cart Spend another $103.71 to qualify for free shipping! Co…" at bounding box center [588, 442] width 1176 height 683
click at [384, 37] on img at bounding box center [343, 41] width 92 height 36
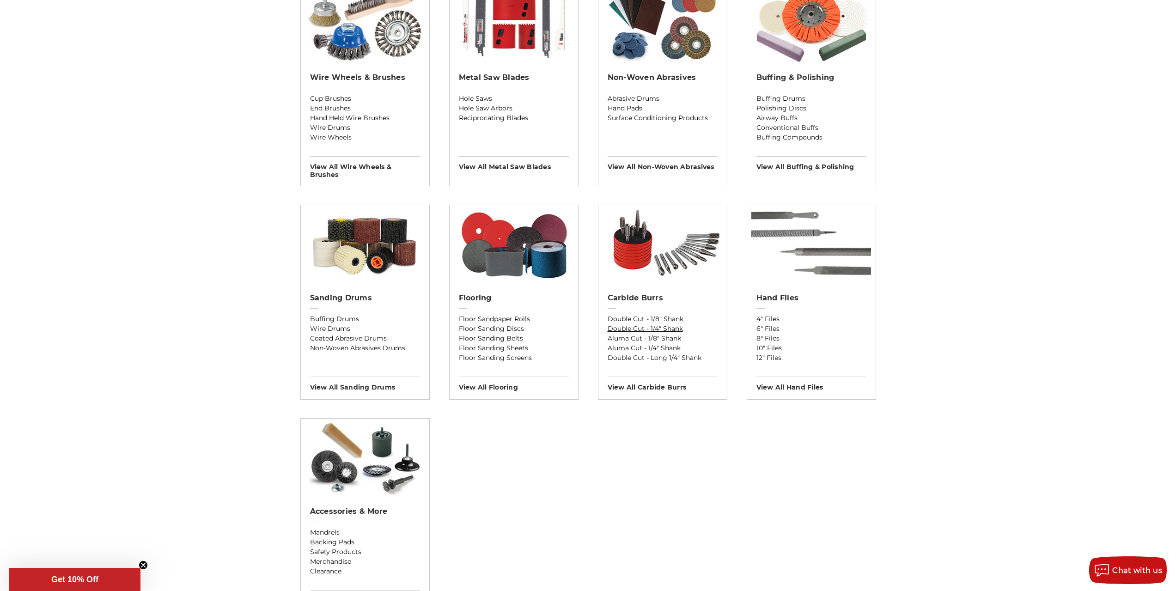
scroll to position [601, 0]
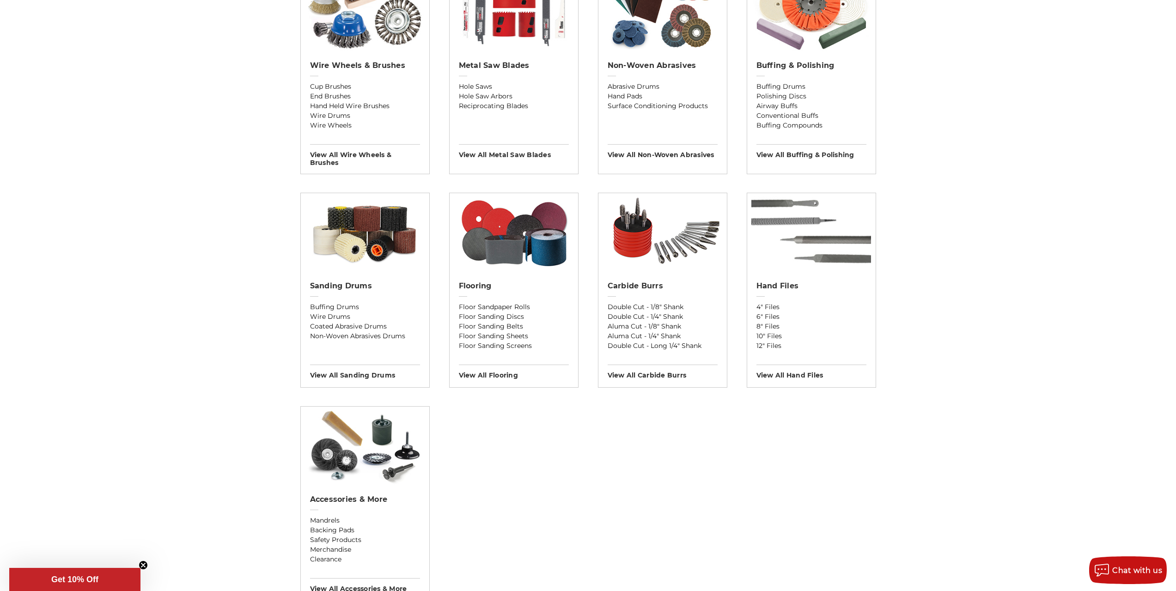
drag, startPoint x: 1017, startPoint y: 304, endPoint x: 1002, endPoint y: 298, distance: 16.1
click at [1016, 304] on div "Previous sanding belts other coated abrasives sanding discs bonded cutting & gr…" at bounding box center [588, 529] width 1176 height 2059
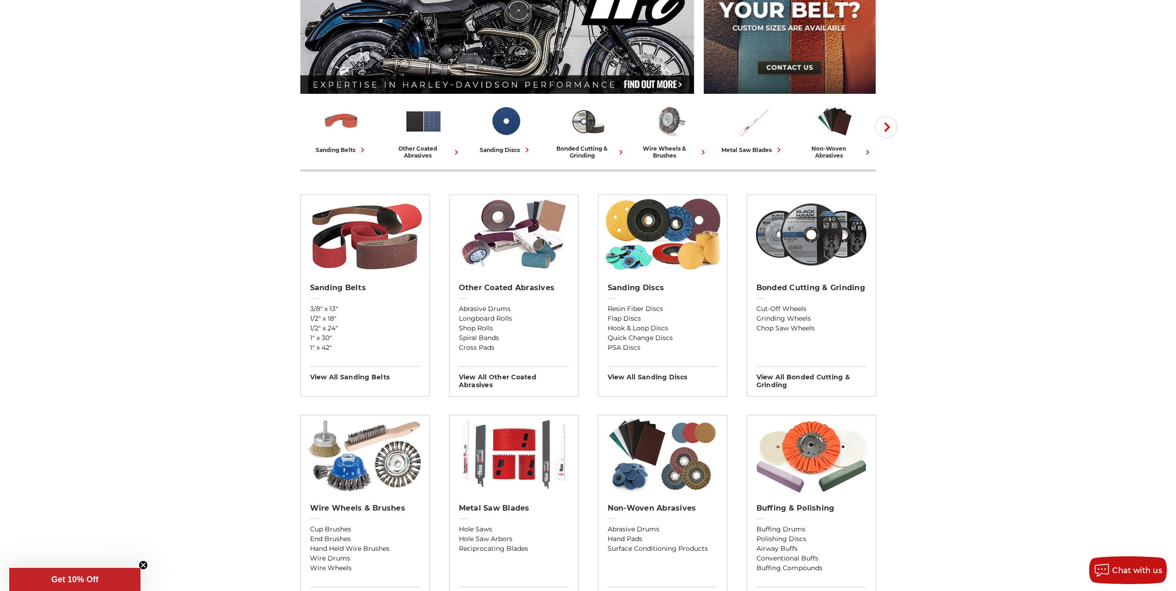
scroll to position [139, 0]
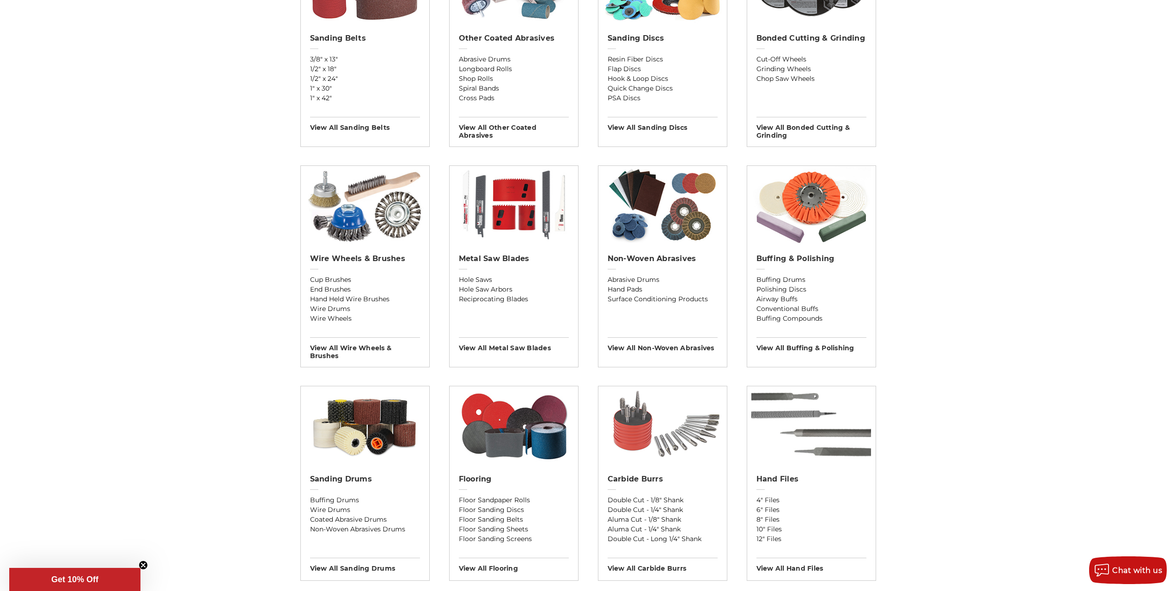
scroll to position [462, 0]
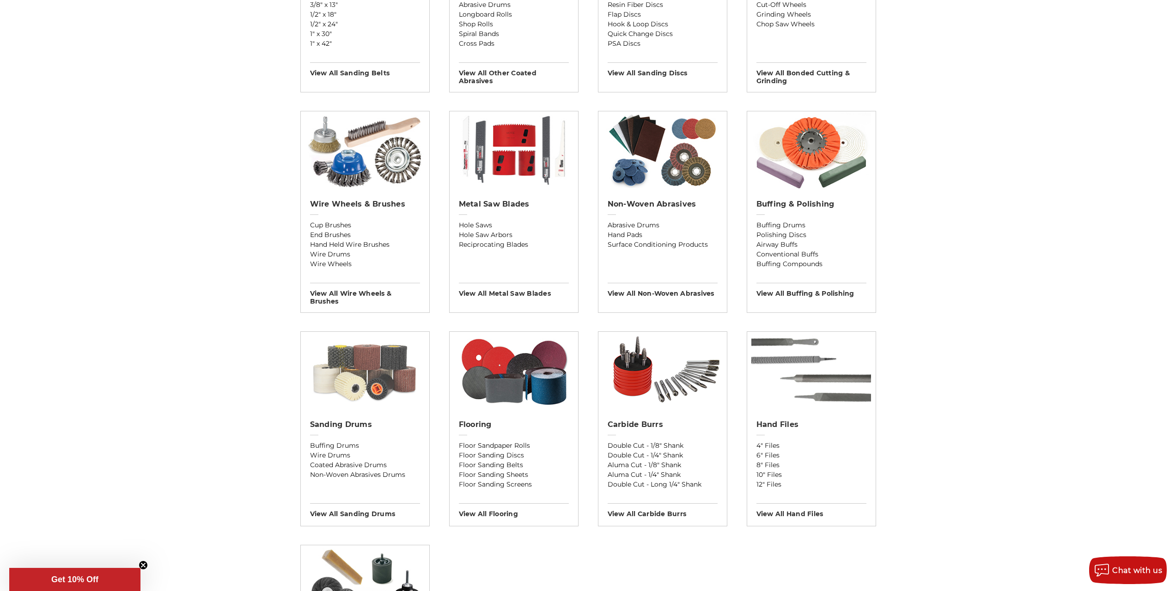
click at [347, 390] on img at bounding box center [365, 371] width 128 height 79
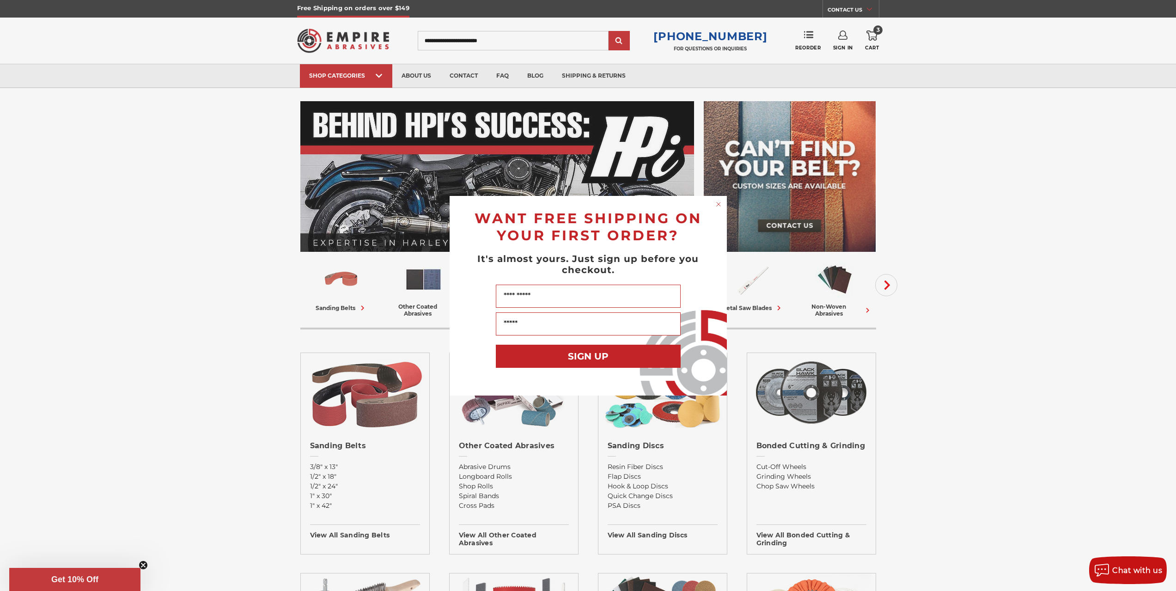
click at [719, 205] on circle "Close dialog" at bounding box center [718, 204] width 9 height 9
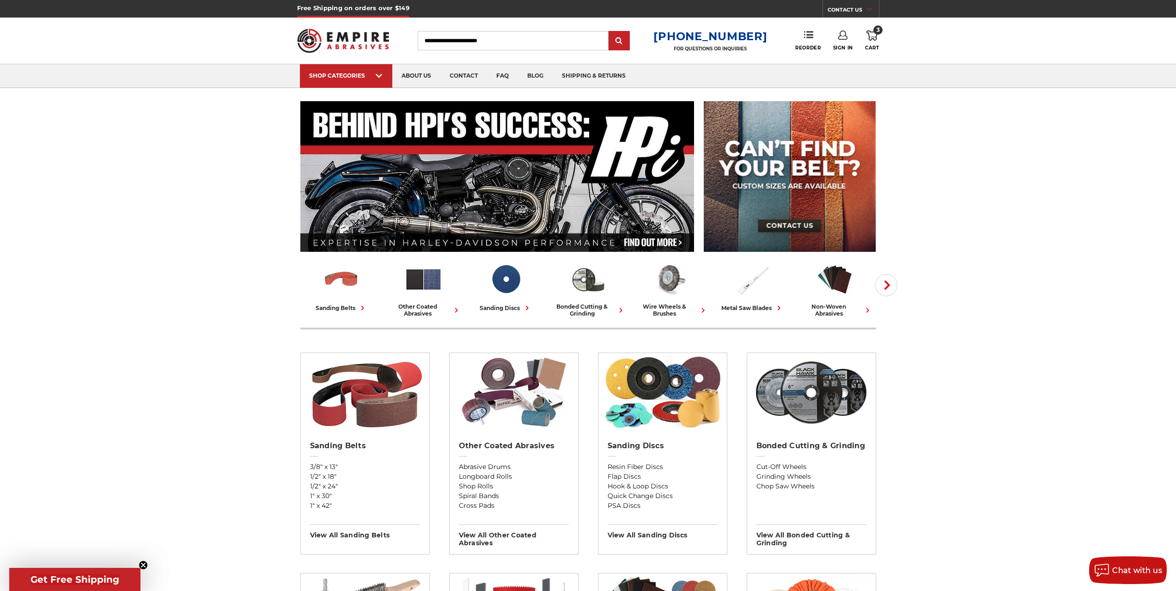
click at [874, 37] on use at bounding box center [872, 36] width 11 height 10
click at [828, 98] on link "View Cart" at bounding box center [810, 103] width 114 height 21
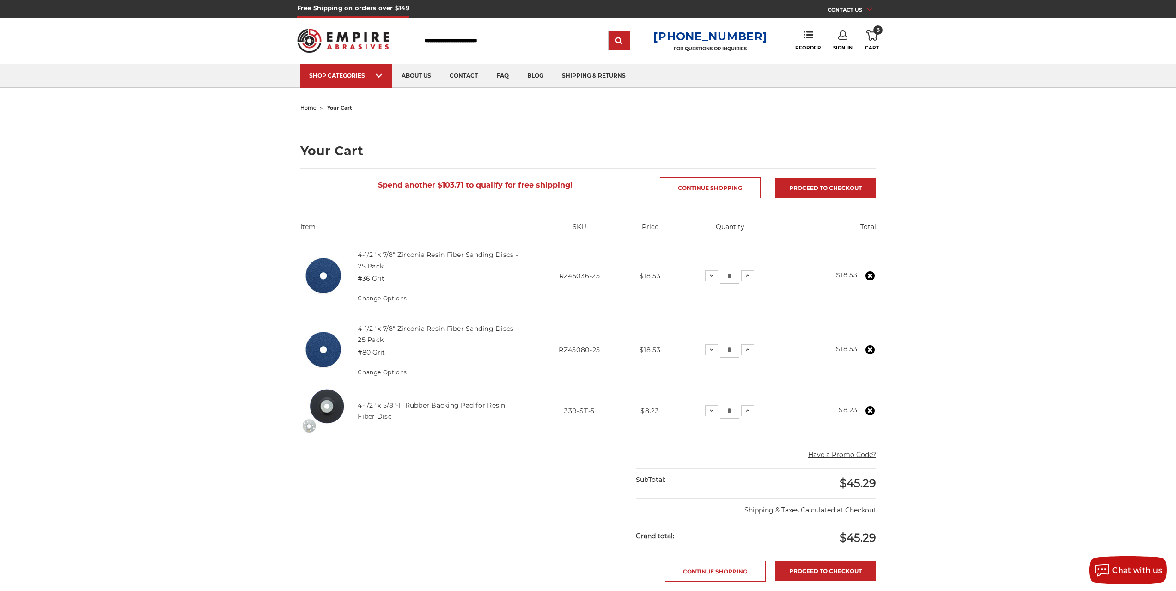
click at [891, 117] on div "home your cart Your Cart Spend another $103.71 to qualify for free shipping! Co…" at bounding box center [588, 442] width 653 height 683
click at [818, 185] on link "Proceed to checkout" at bounding box center [825, 188] width 101 height 20
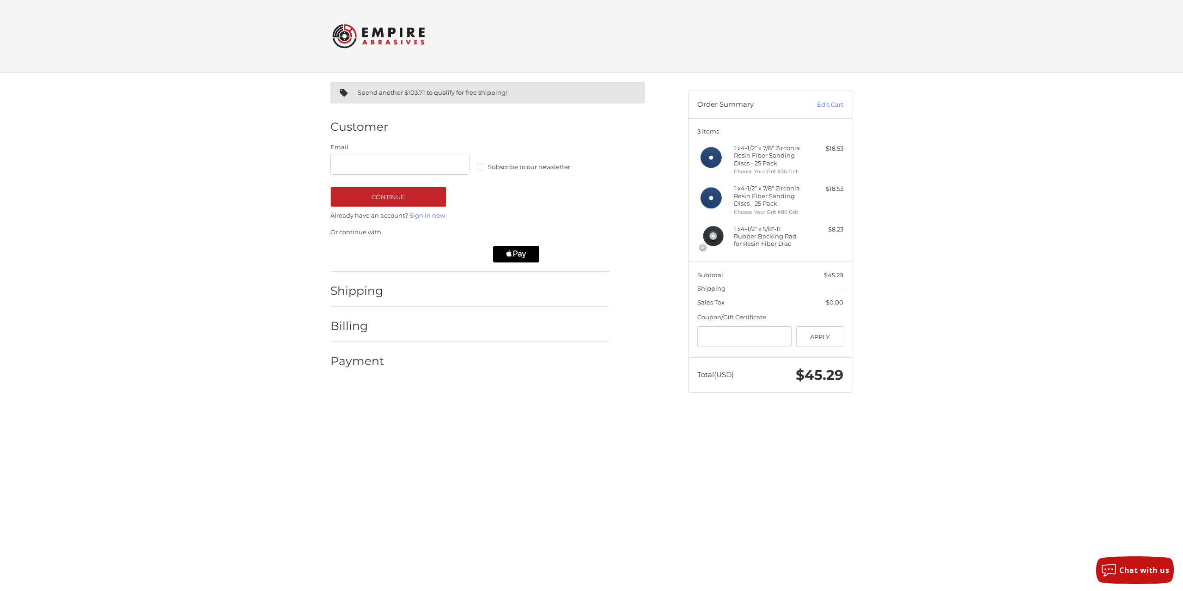
click at [479, 162] on div "Subscribe to our newsletter." at bounding box center [540, 159] width 140 height 27
click at [370, 292] on h2 "Shipping" at bounding box center [357, 291] width 54 height 14
click at [514, 140] on li "Customer Guest Customer Email Subscribe to our newsletter. Continue Already hav…" at bounding box center [469, 190] width 279 height 164
